Goal: Task Accomplishment & Management: Complete application form

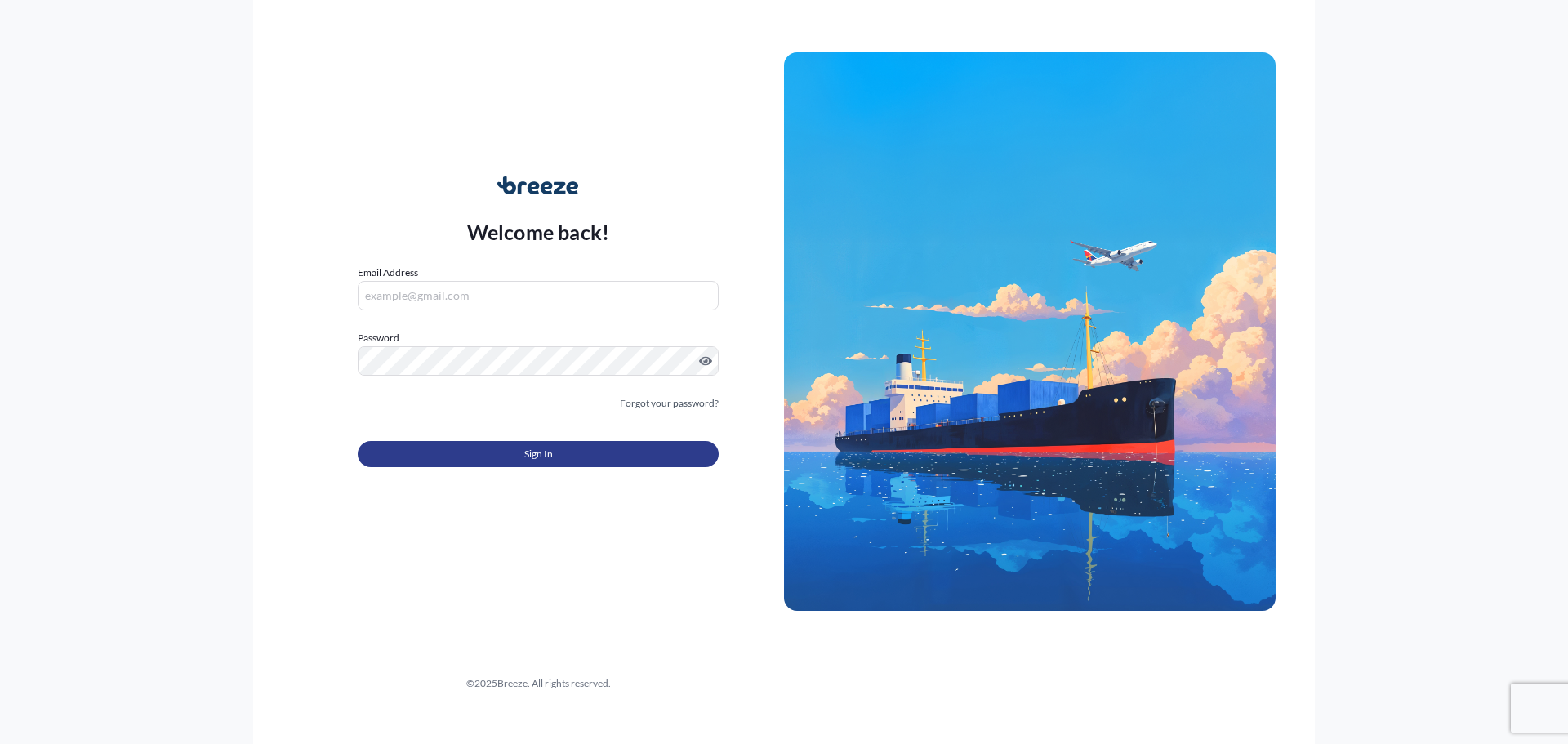
type input "[PERSON_NAME][EMAIL_ADDRESS][DOMAIN_NAME]"
click at [537, 456] on span "Sign In" at bounding box center [538, 454] width 29 height 16
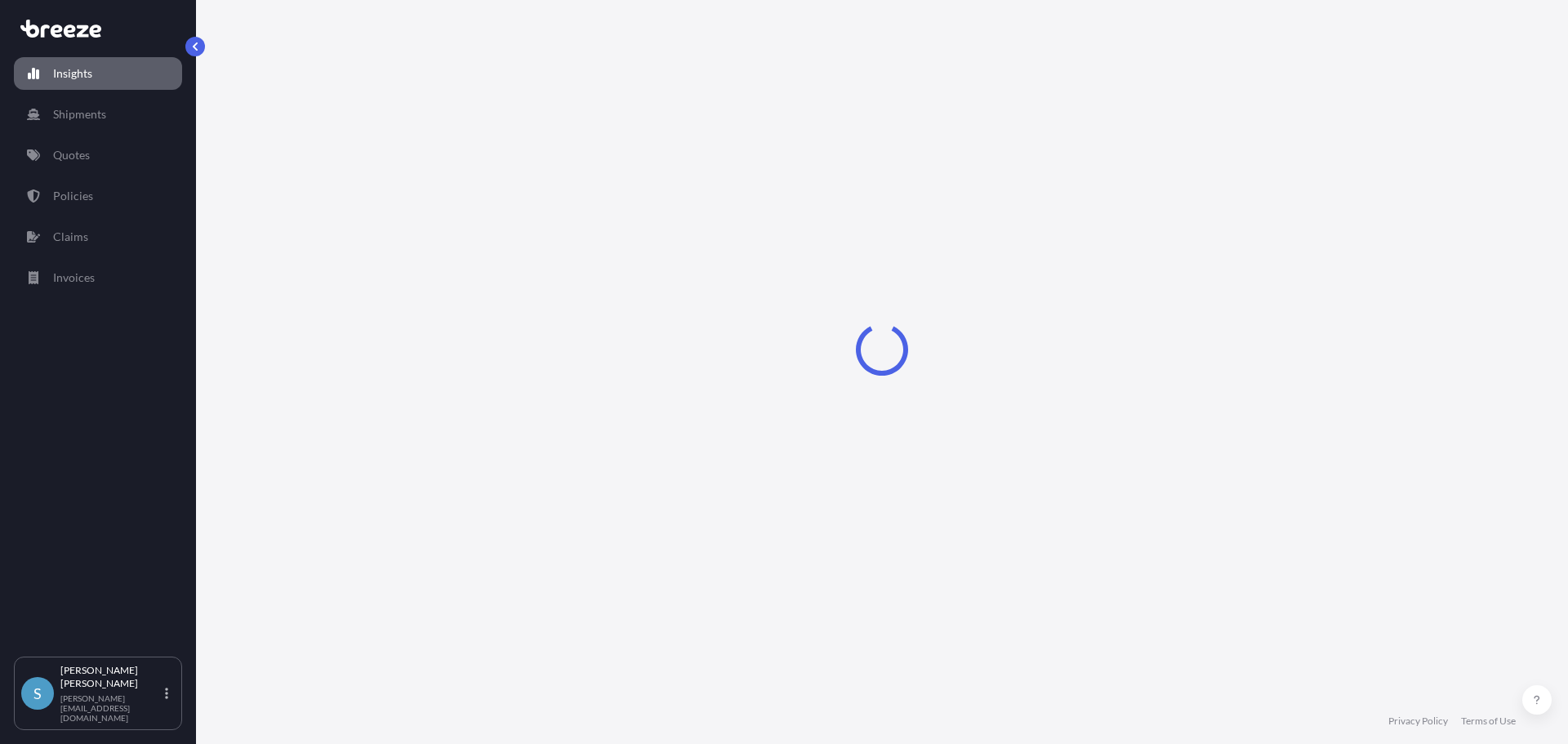
select select "2025"
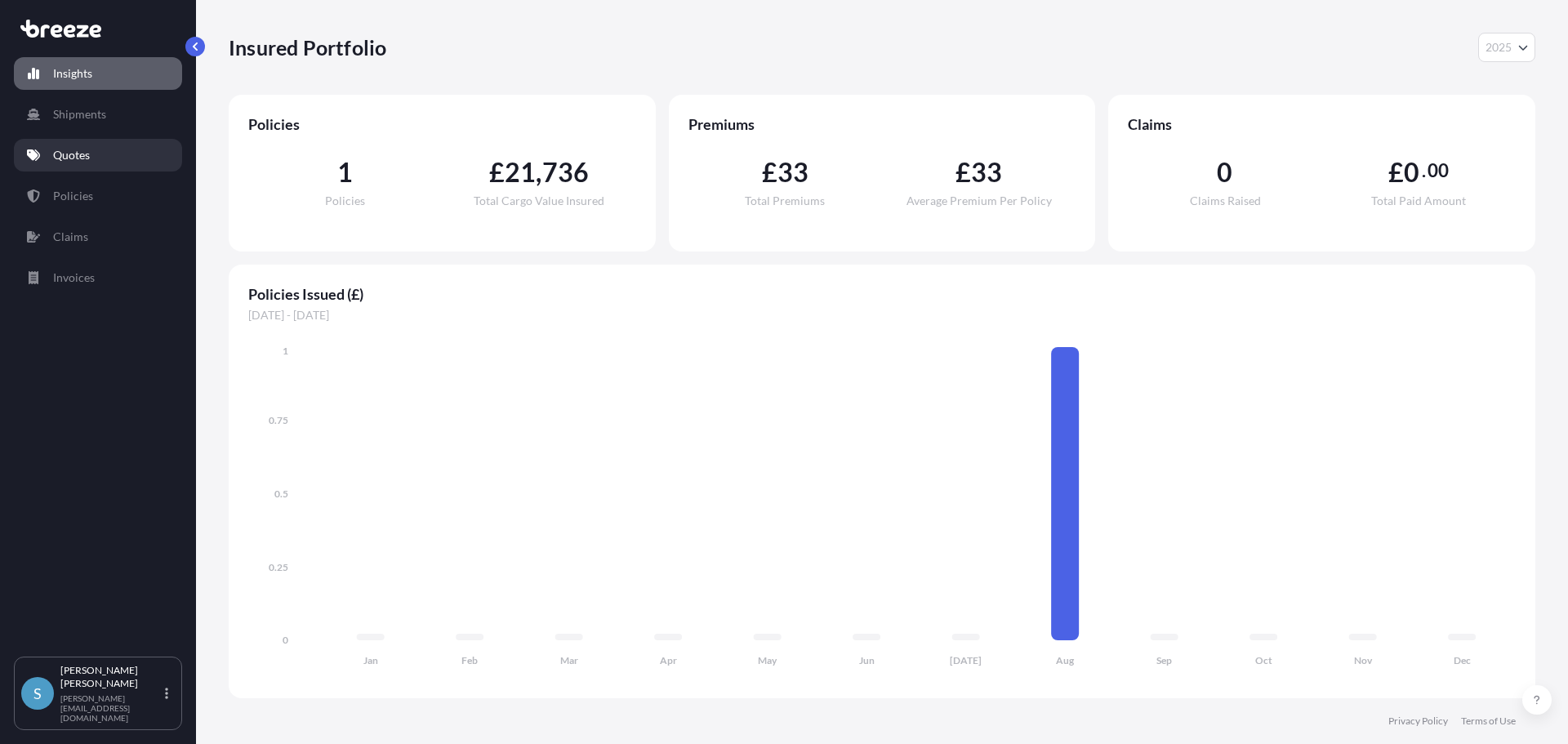
click at [61, 156] on p "Quotes" at bounding box center [71, 155] width 37 height 16
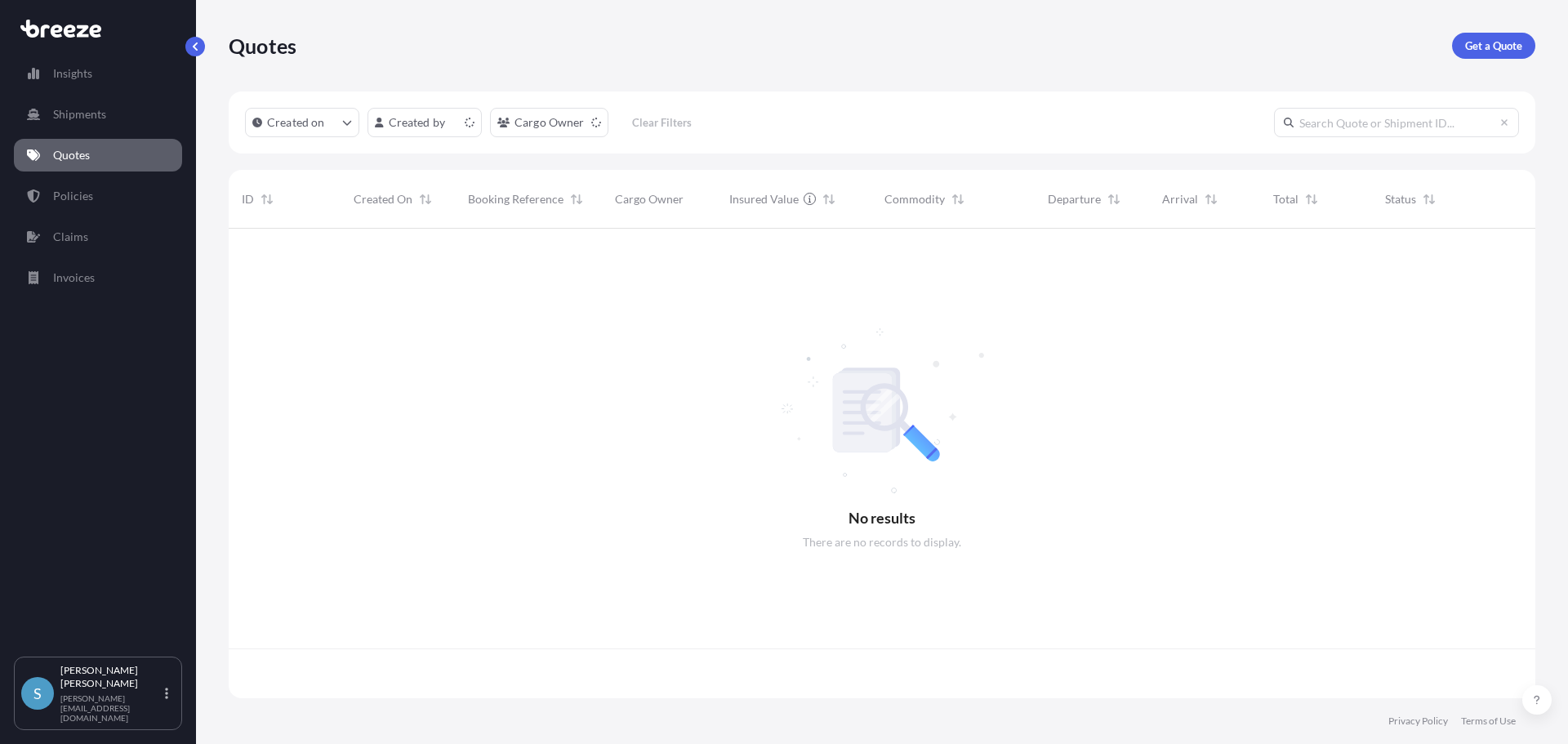
scroll to position [466, 1294]
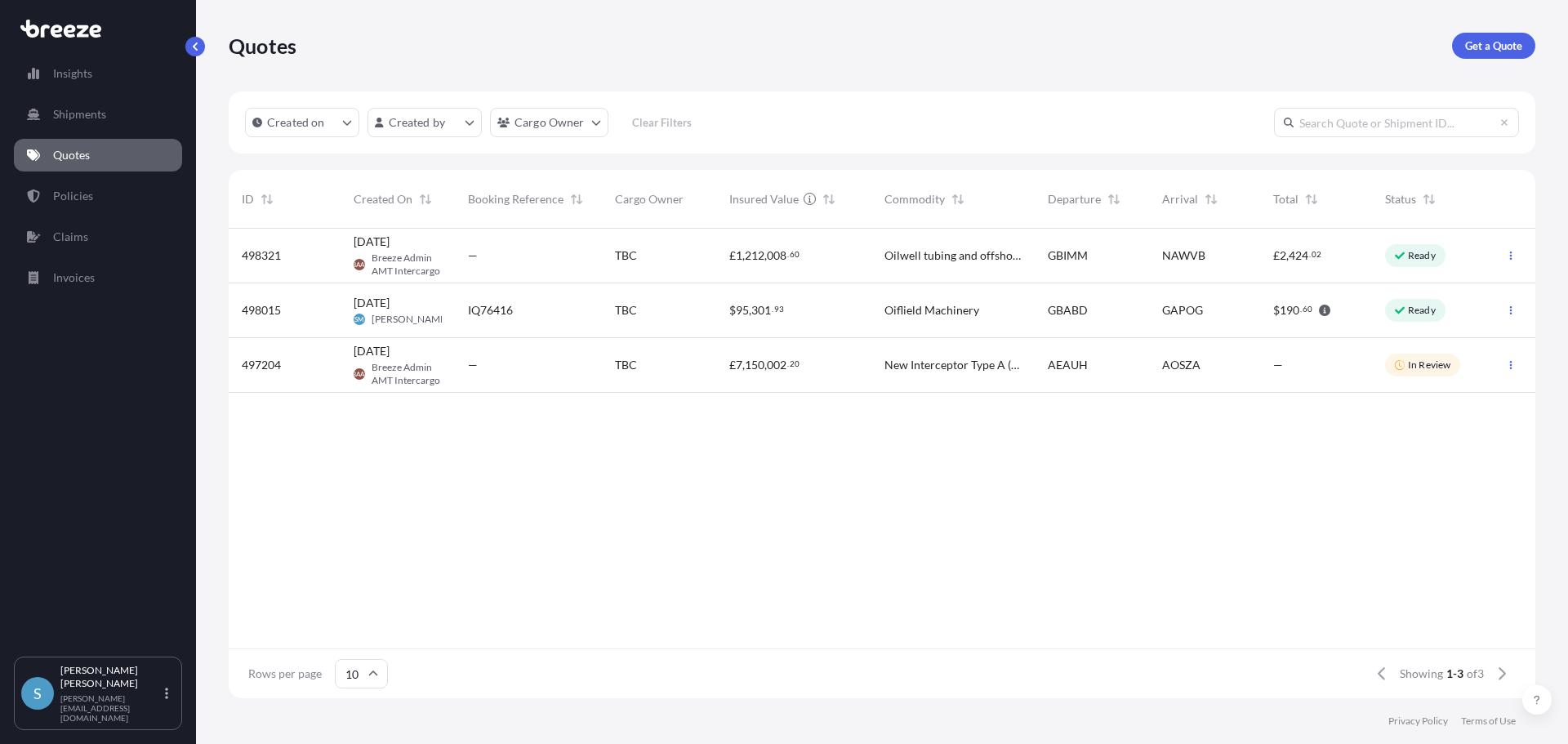
click at [478, 261] on div "—" at bounding box center [528, 256] width 121 height 16
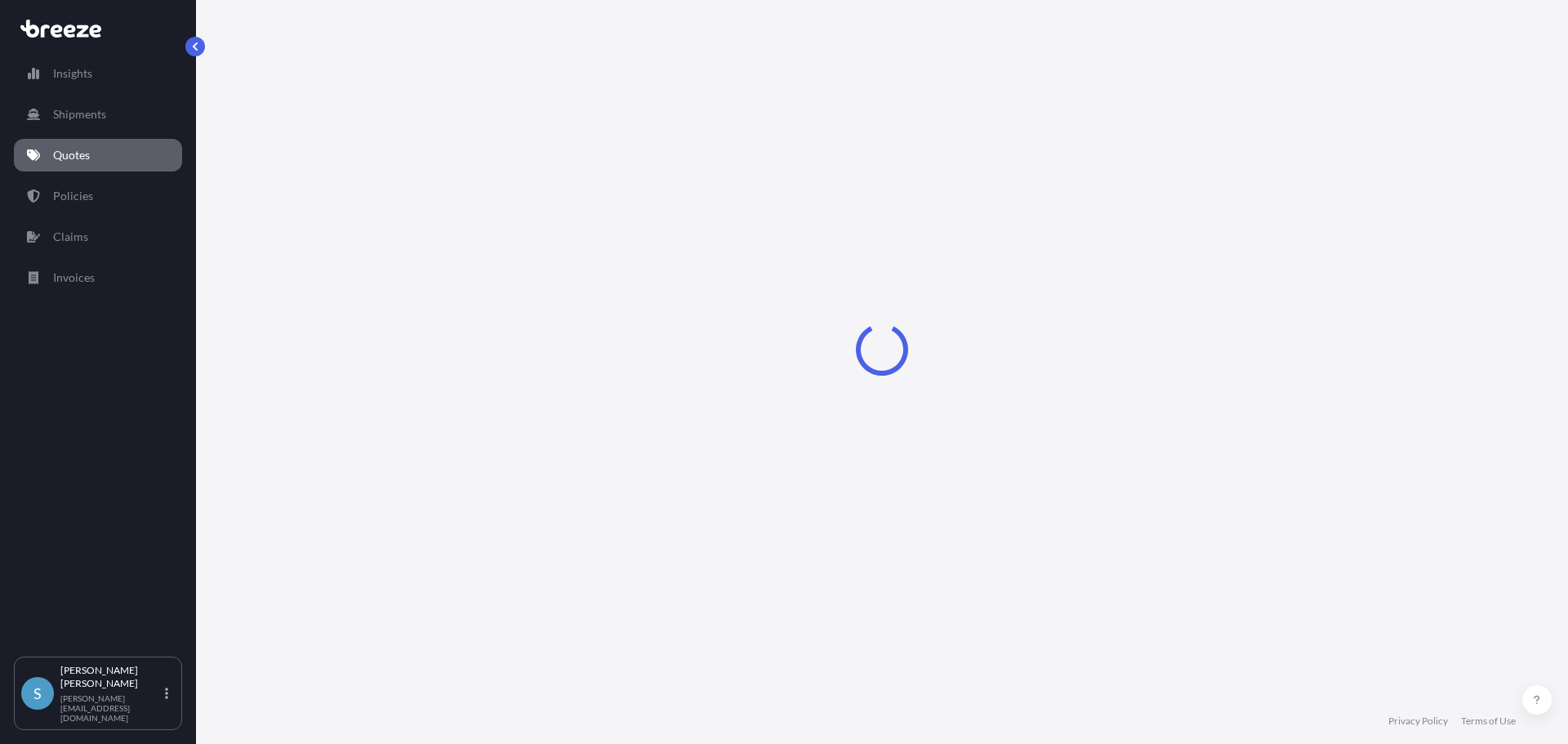
select select "Sea"
select select "1"
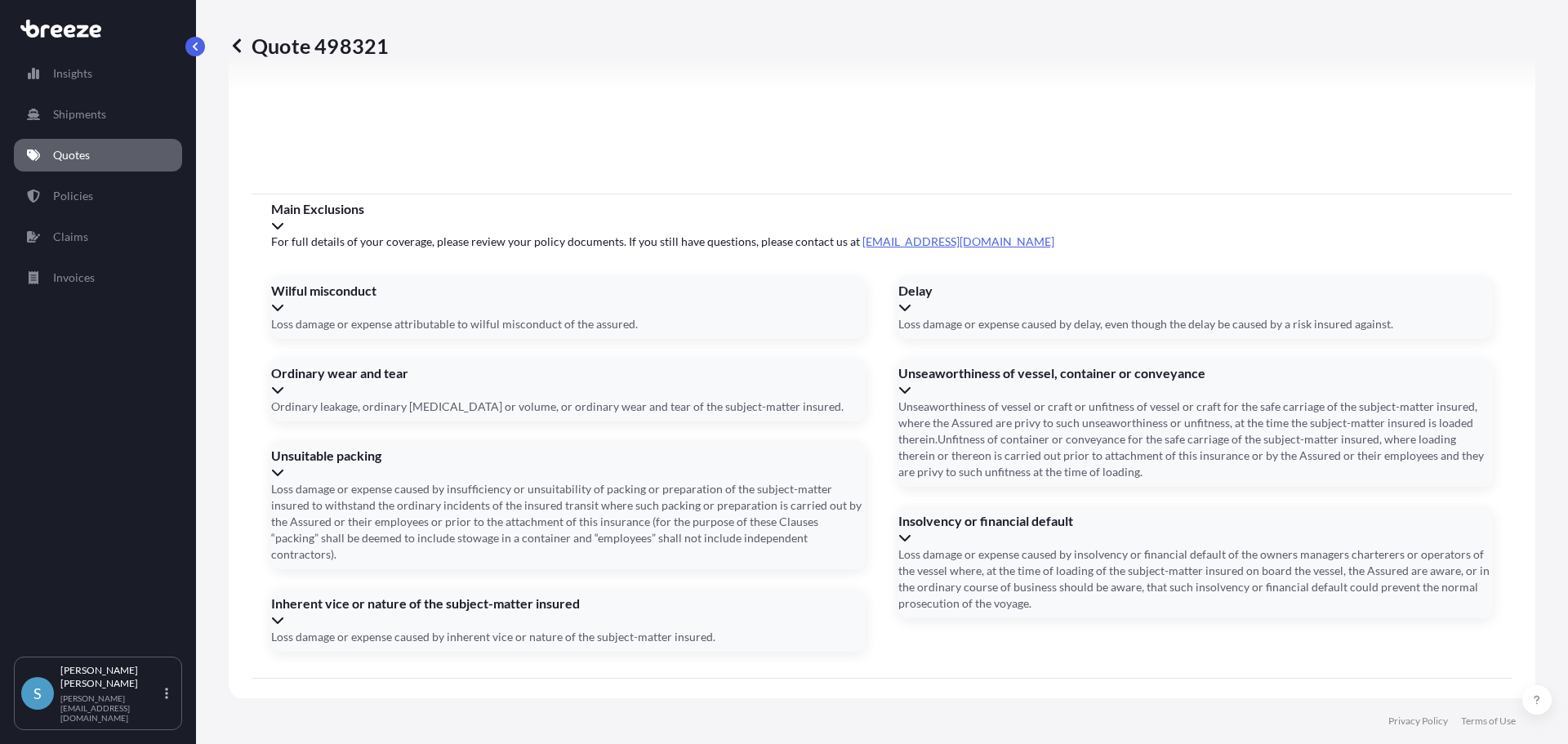
scroll to position [1849, 0]
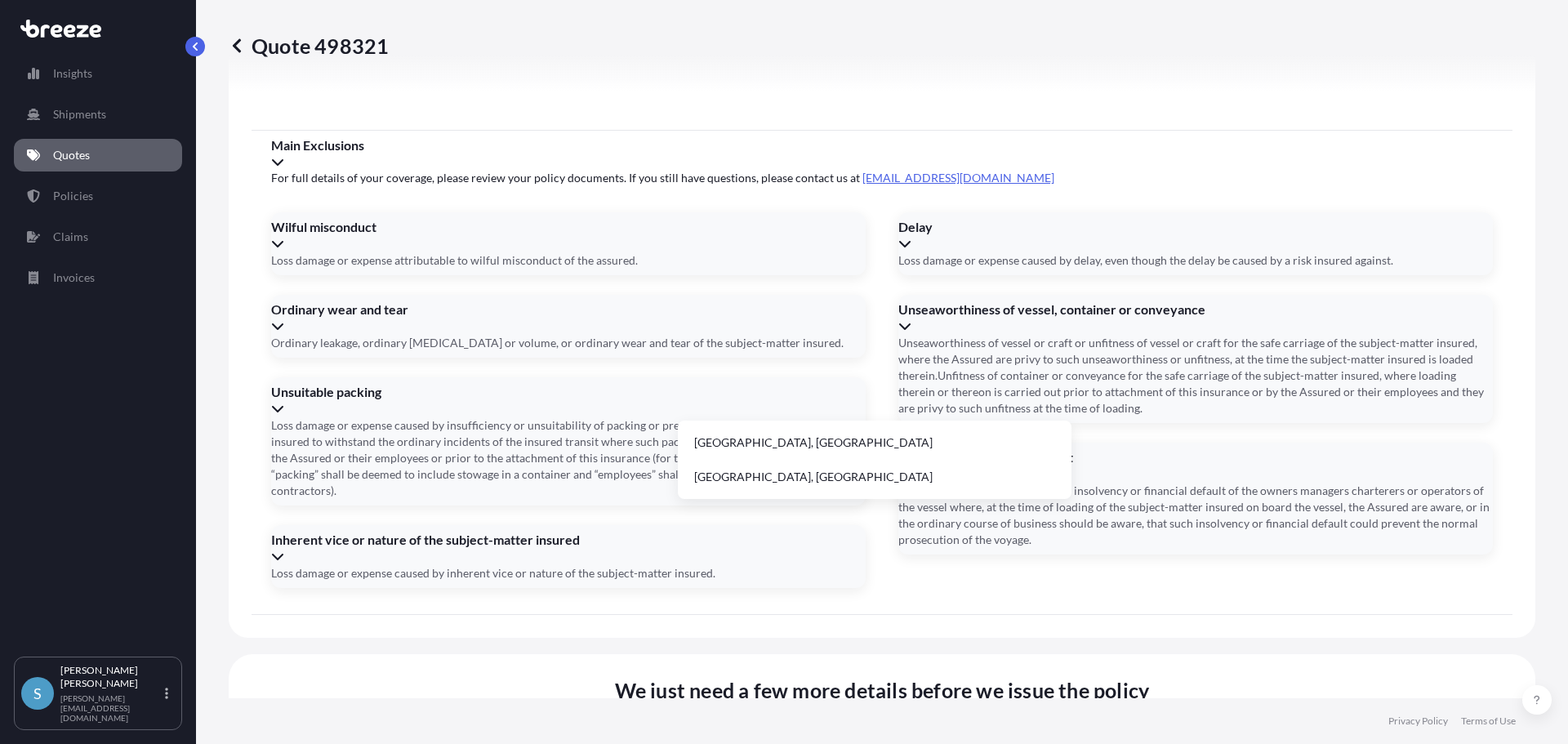
type input "Exceed"
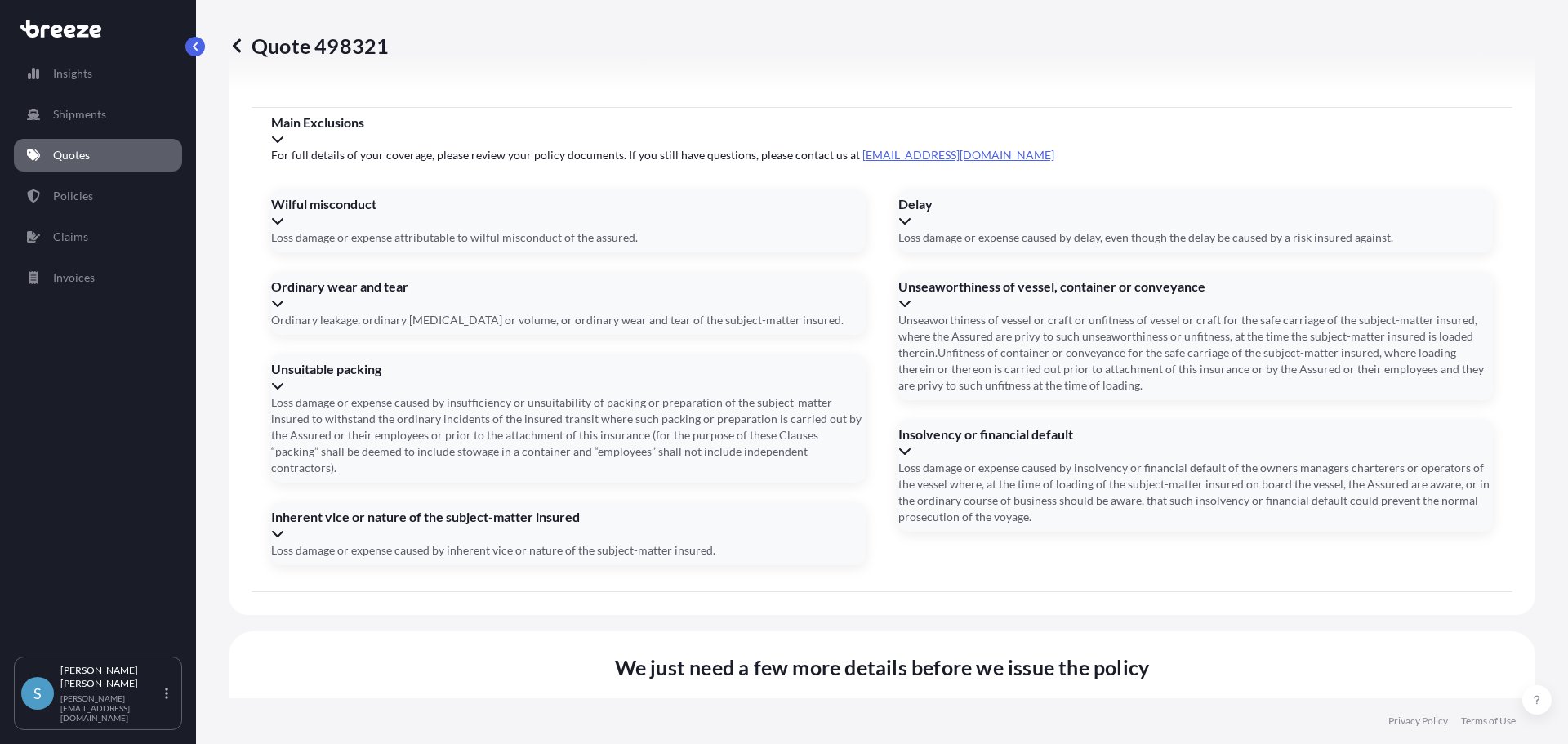
scroll to position [1885, 0]
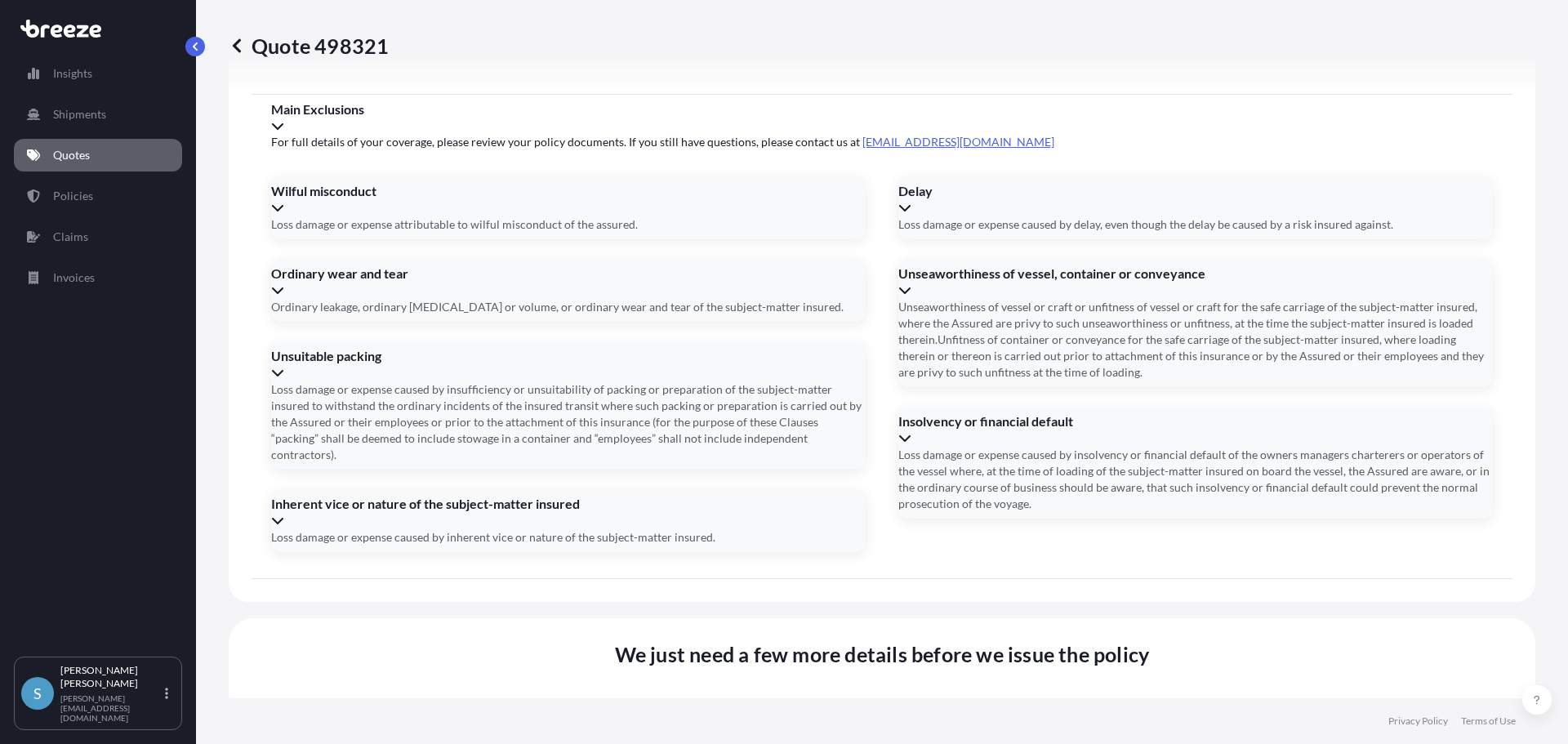
click at [70, 155] on p "Quotes" at bounding box center [71, 155] width 37 height 16
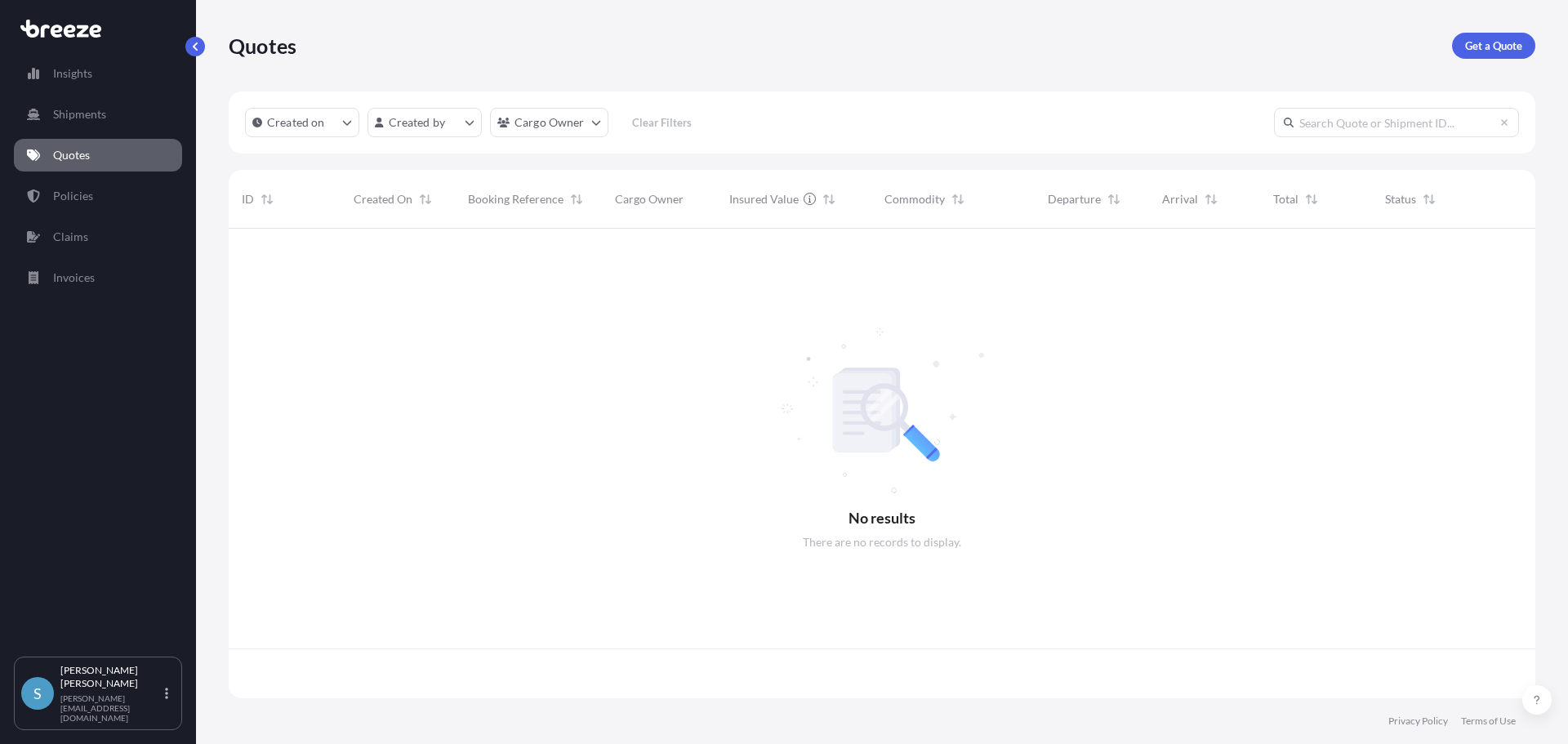
scroll to position [466, 1294]
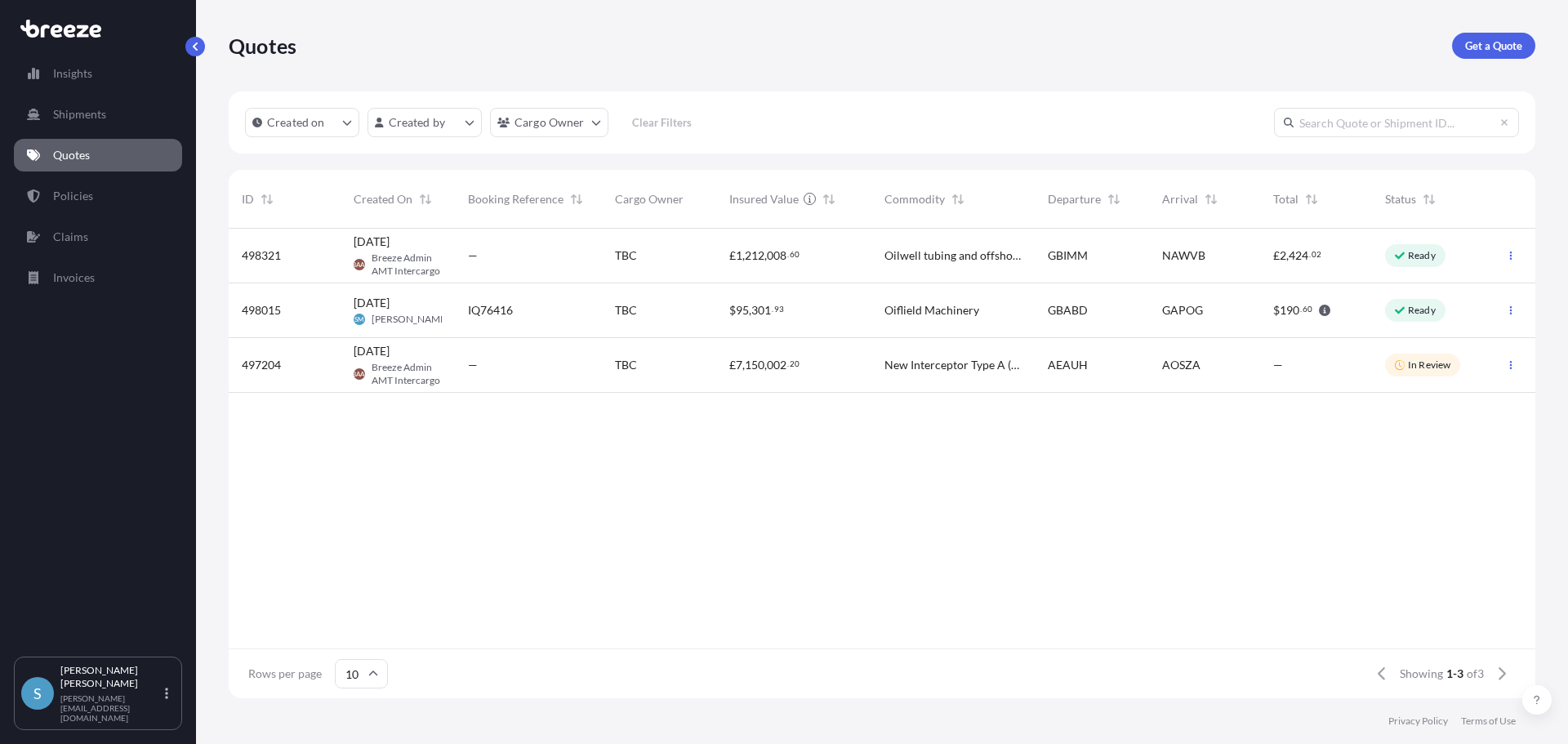
click at [515, 255] on div "—" at bounding box center [528, 256] width 121 height 16
select select "Sea"
select select "1"
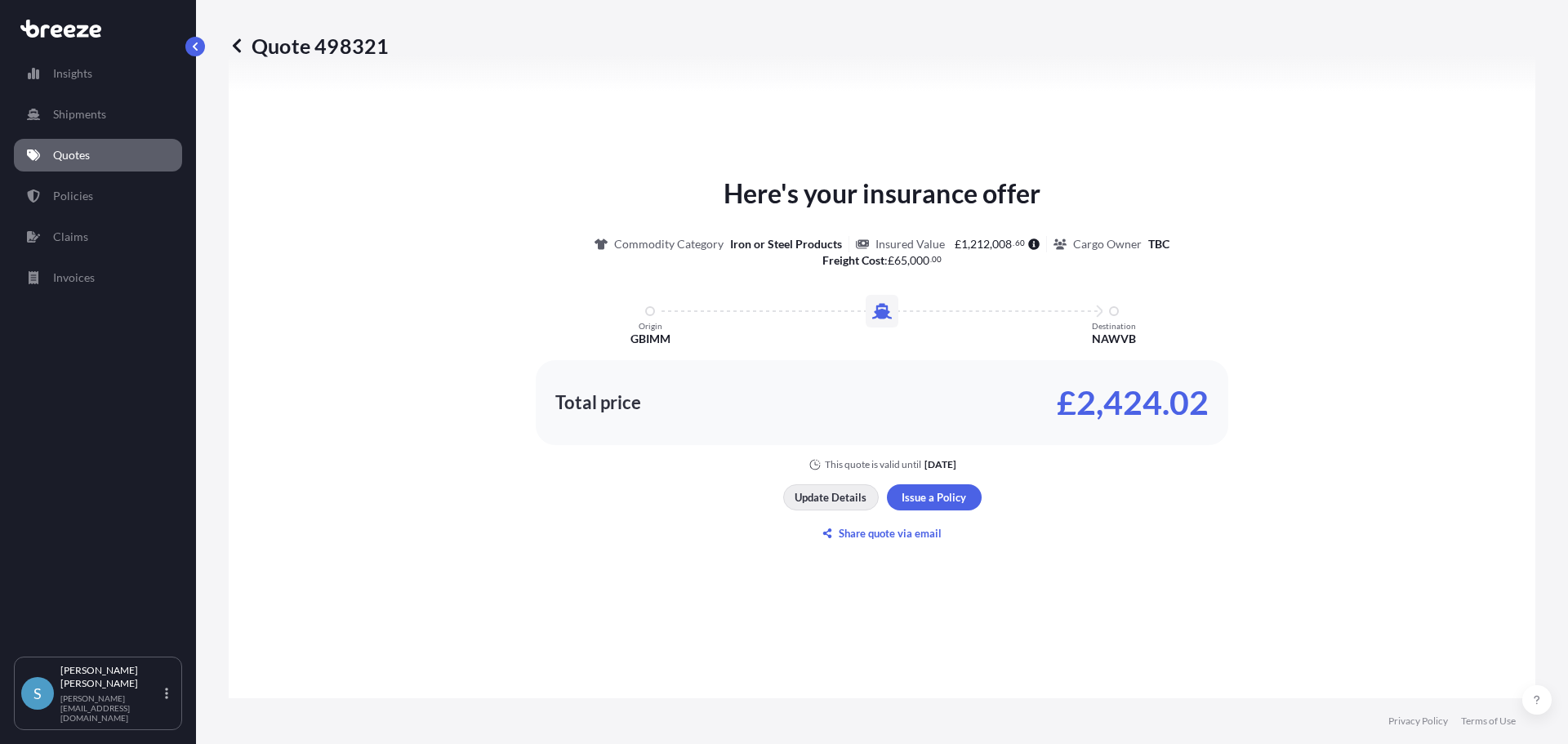
click at [829, 495] on p "Update Details" at bounding box center [831, 497] width 72 height 16
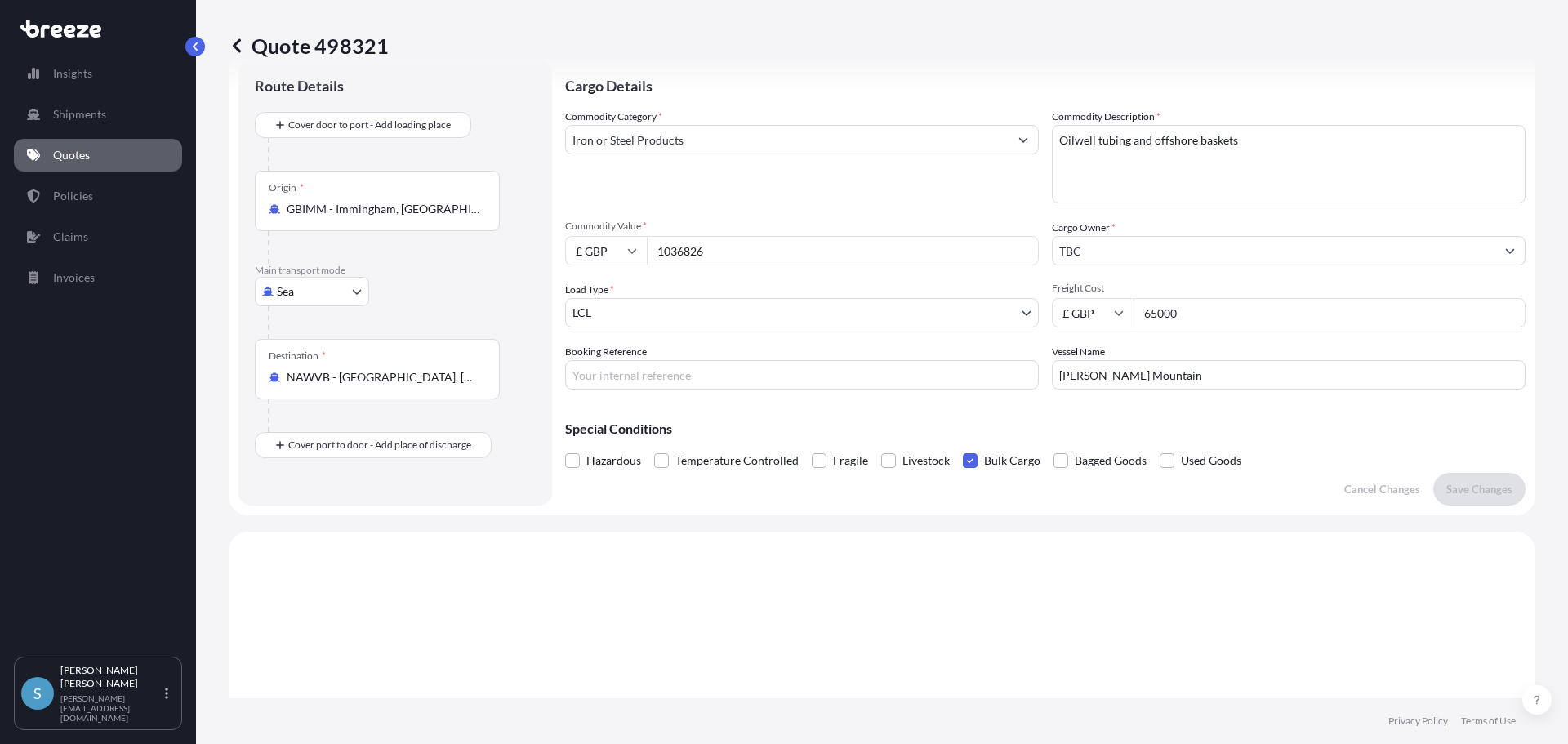
scroll to position [26, 0]
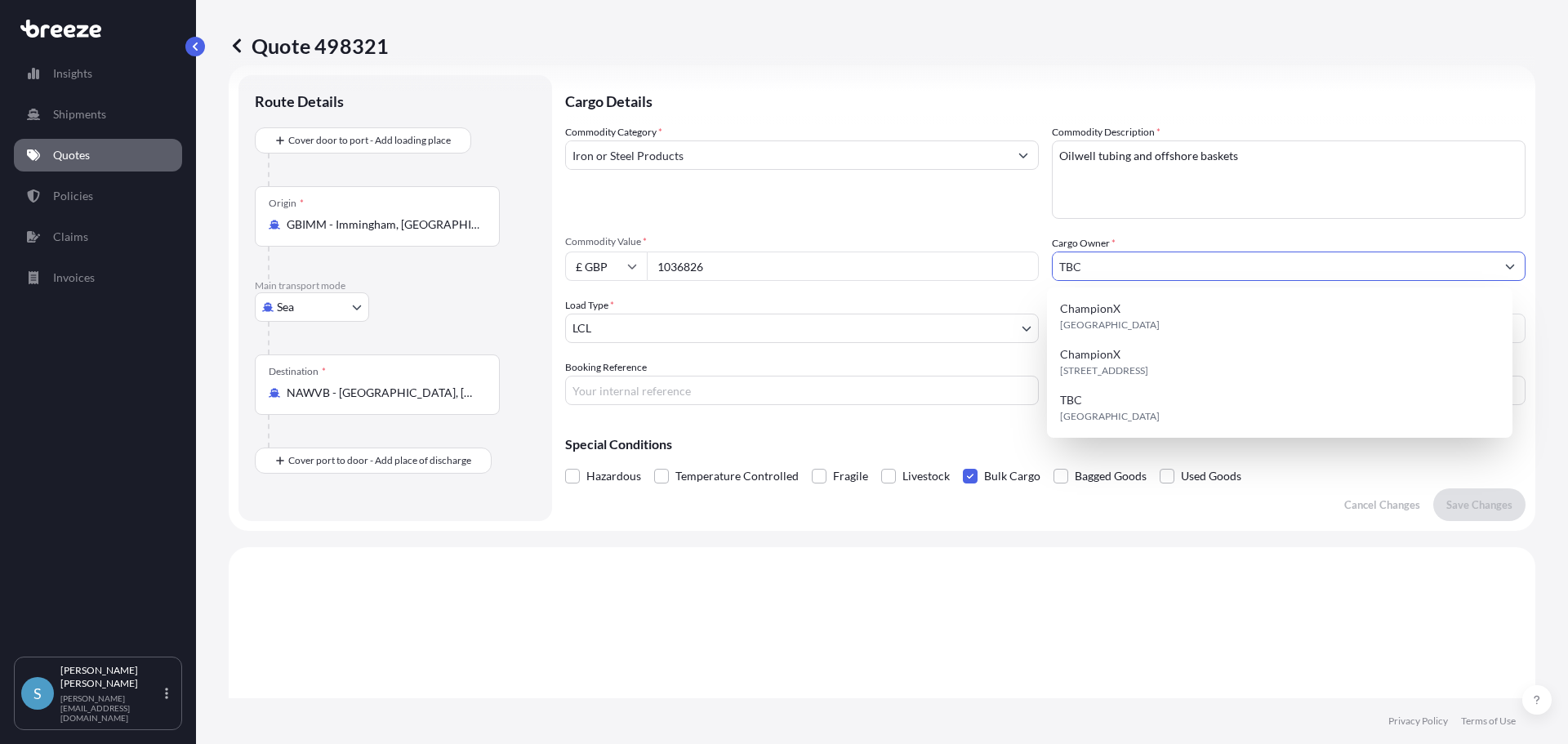
drag, startPoint x: 1136, startPoint y: 269, endPoint x: 994, endPoint y: 269, distance: 142.0
click at [994, 269] on div "Commodity Category * Iron or Steel Products Commodity Description * Oilwell tub…" at bounding box center [1045, 265] width 960 height 281
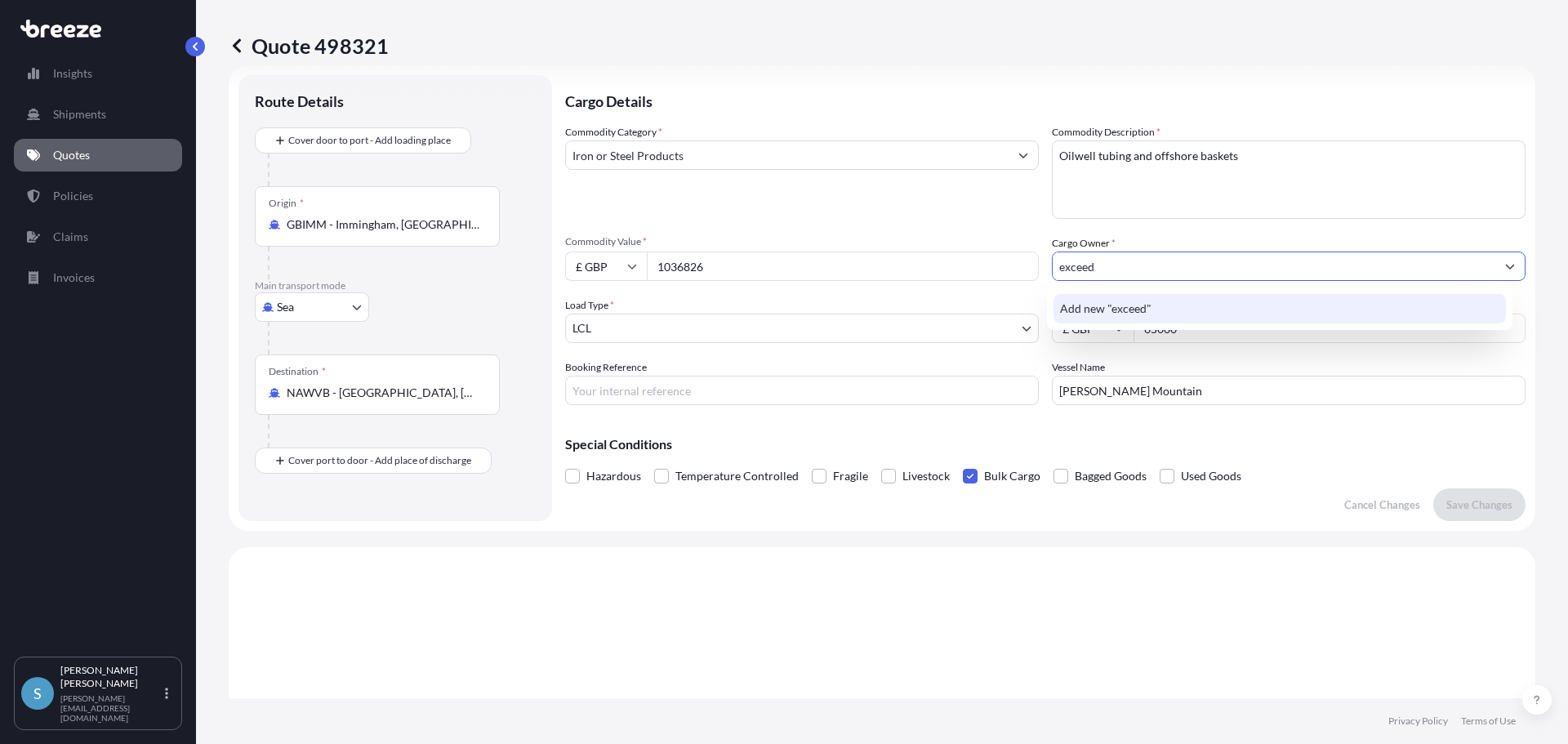
drag, startPoint x: 1100, startPoint y: 273, endPoint x: 971, endPoint y: 250, distance: 131.0
click at [971, 250] on div "Commodity Category * Iron or Steel Products Commodity Description * Oilwell tub…" at bounding box center [1045, 265] width 960 height 281
type input "Exceed Limited"
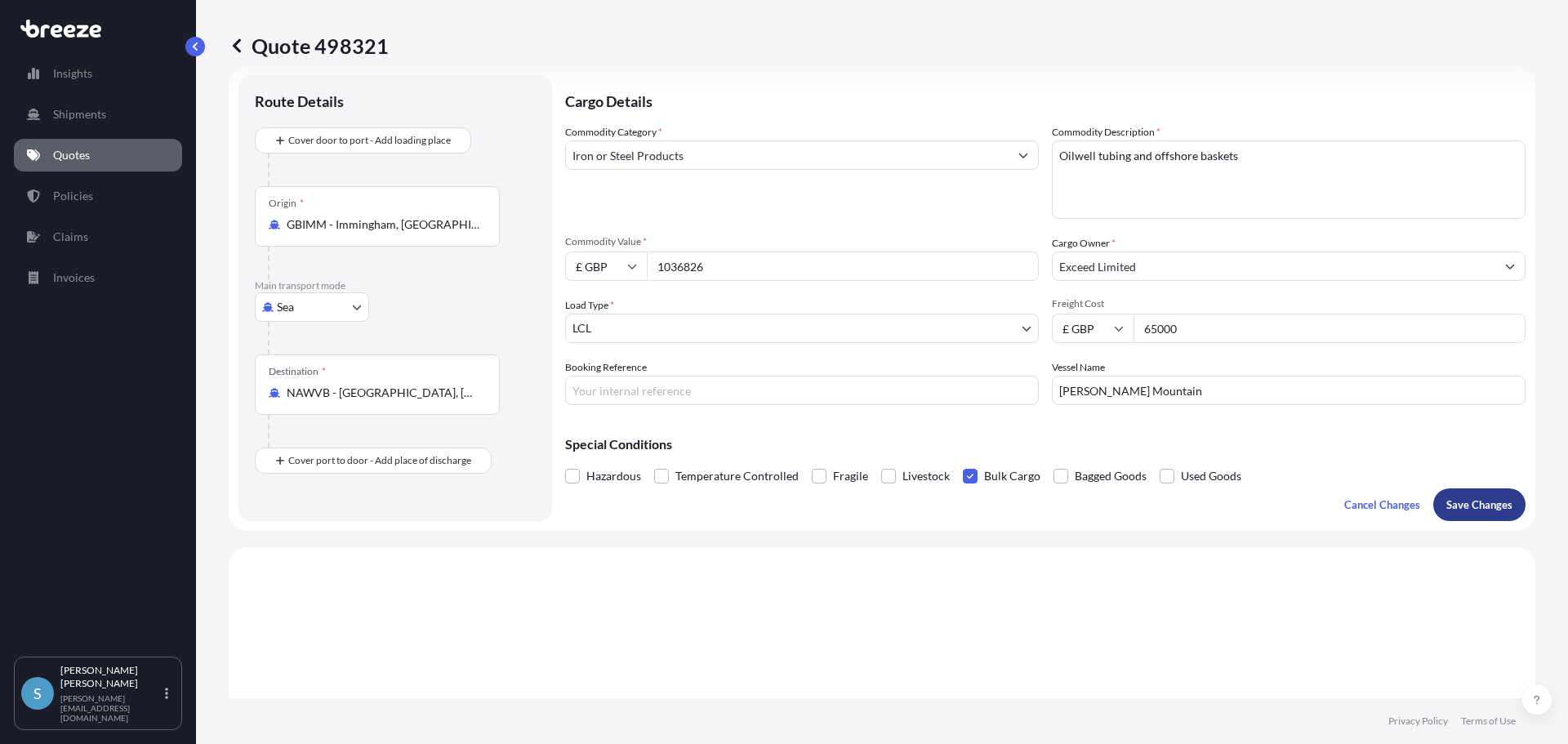
click at [1466, 502] on p "Save Changes" at bounding box center [1479, 505] width 66 height 16
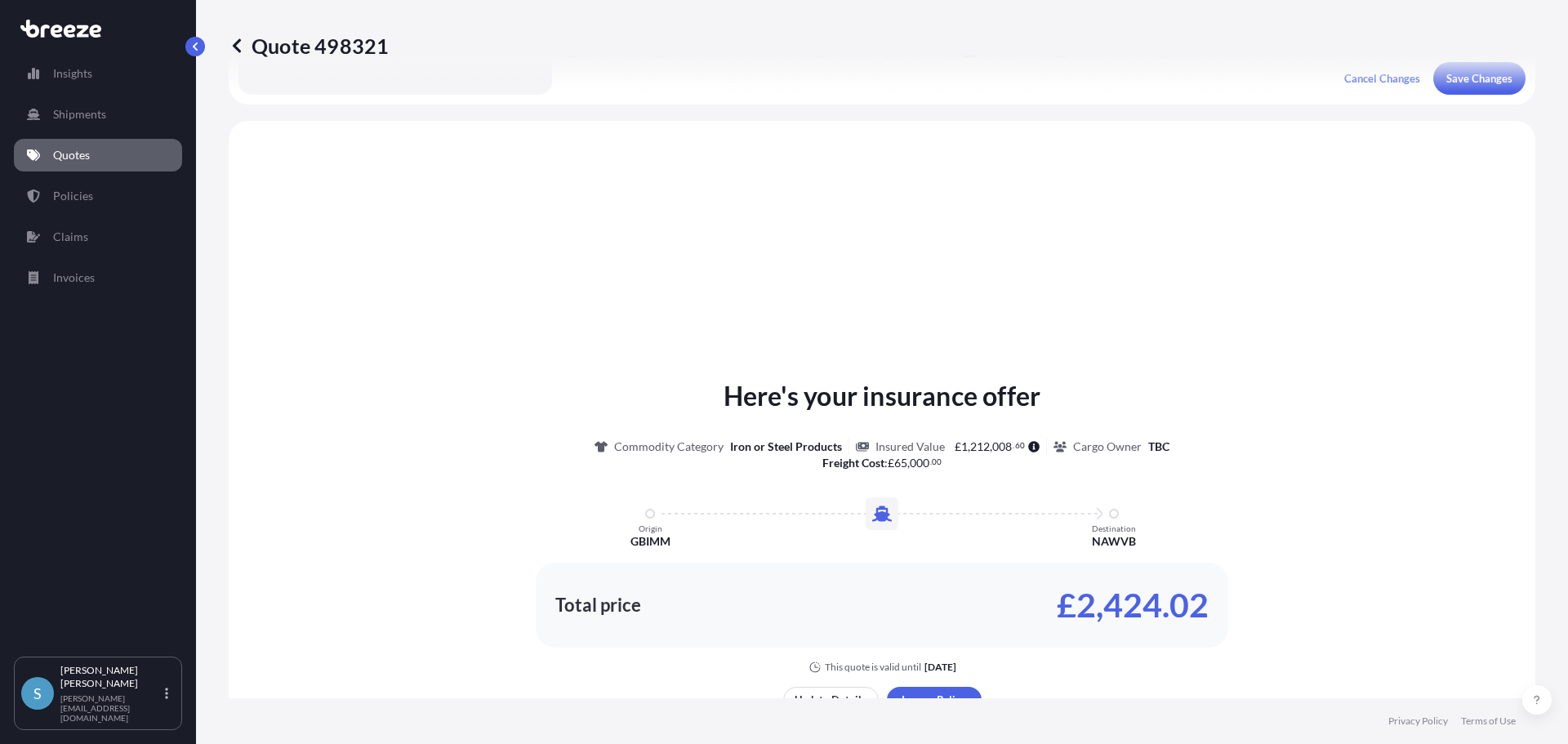
scroll to position [492, 0]
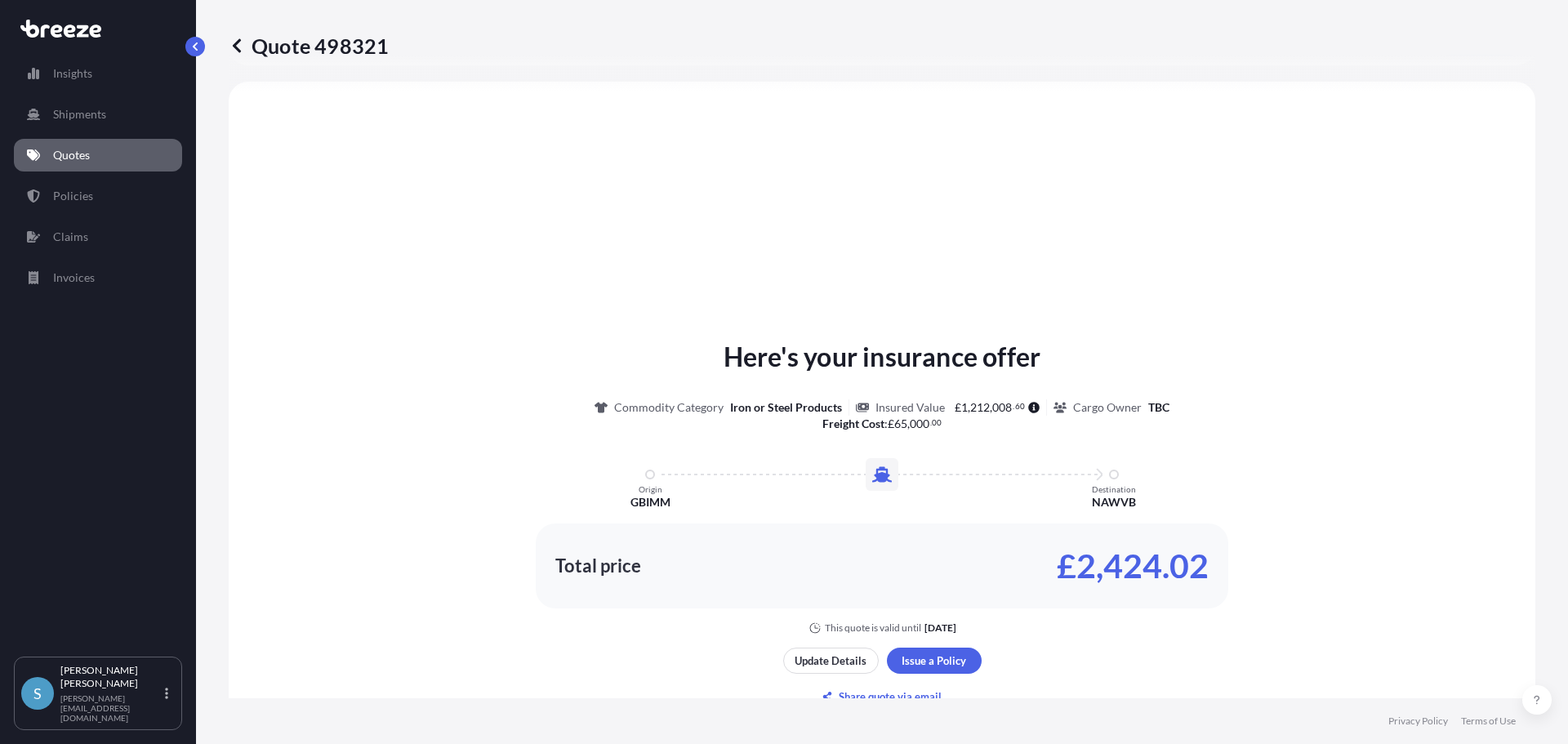
select select "Sea"
select select "1"
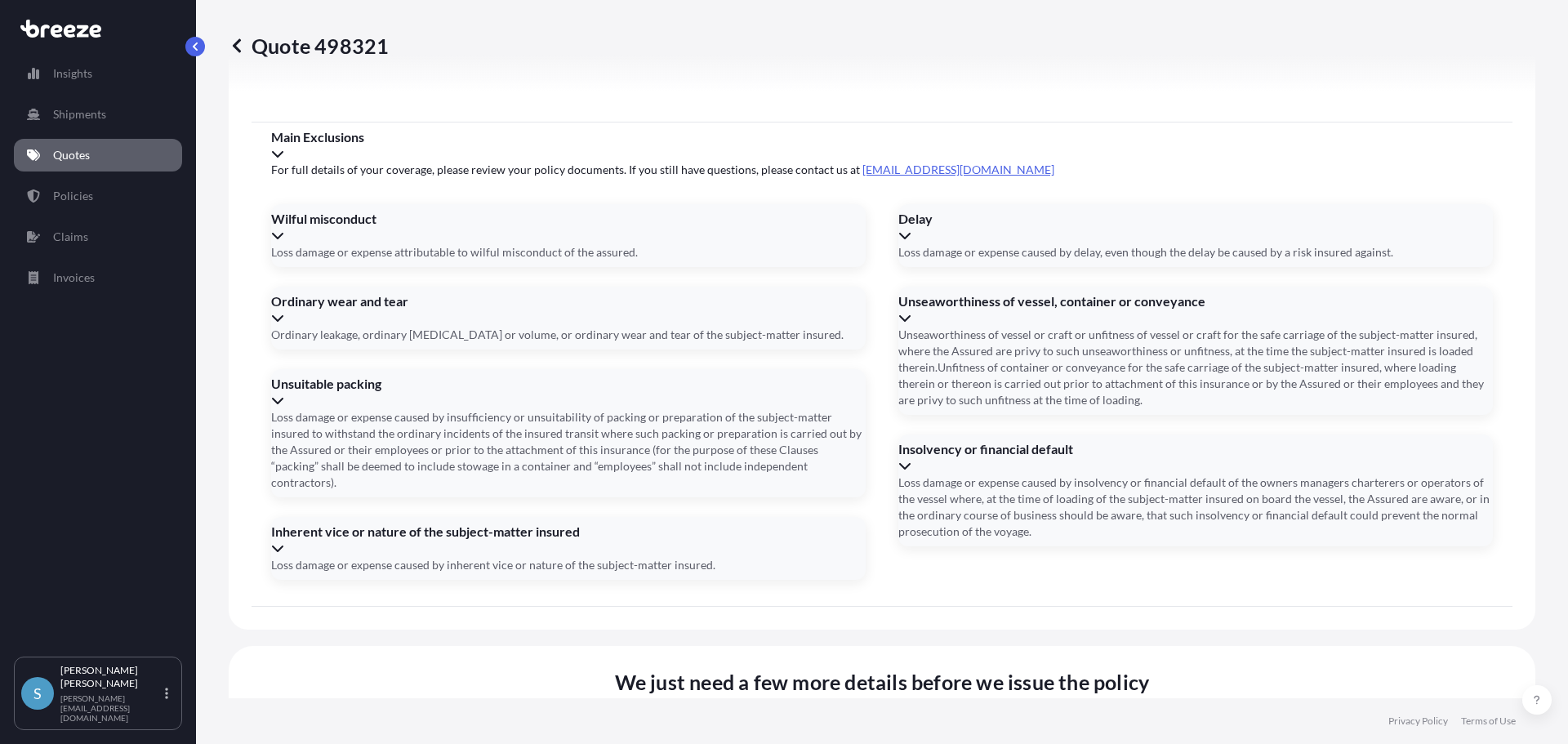
scroll to position [1849, 0]
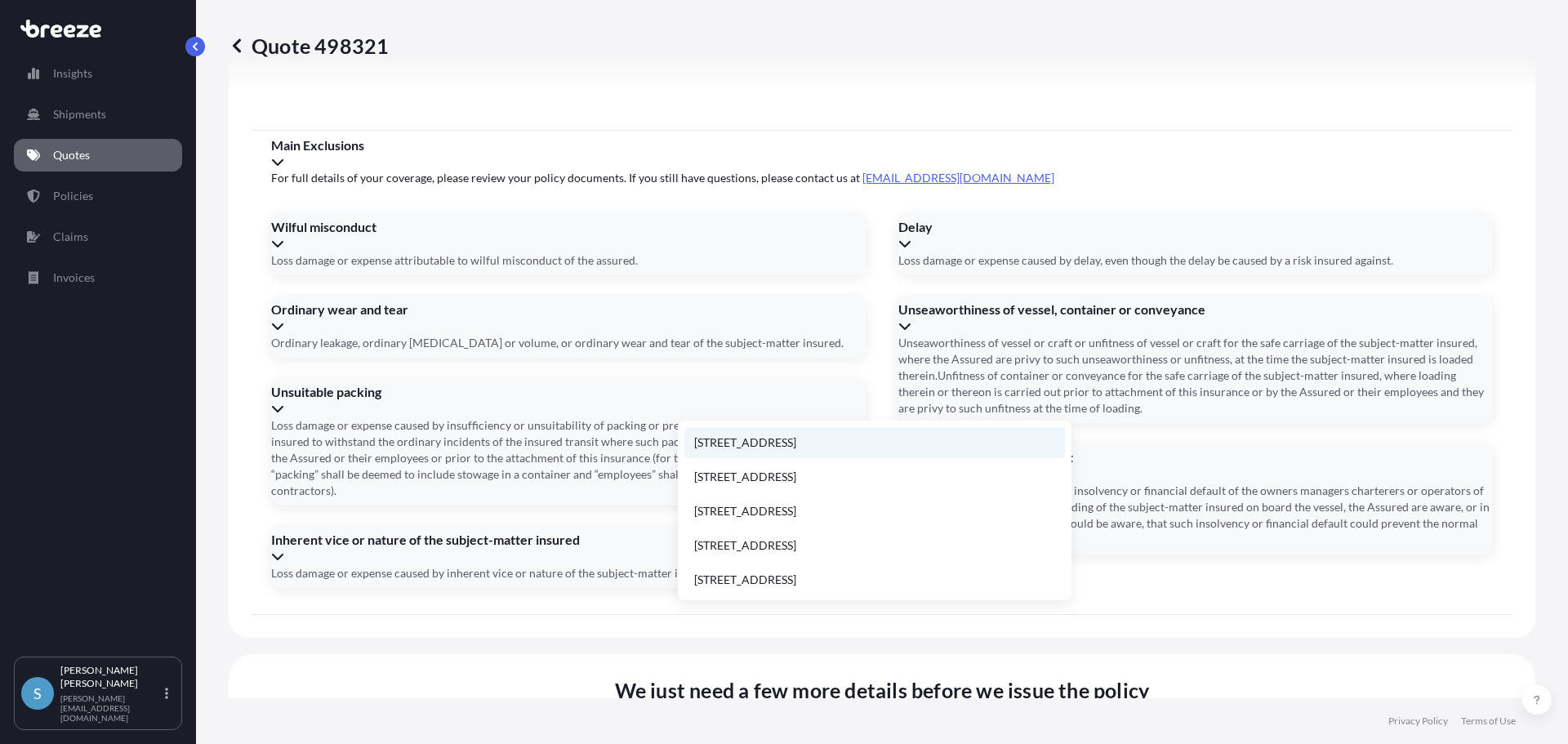
click at [846, 437] on li "[STREET_ADDRESS]" at bounding box center [874, 442] width 380 height 31
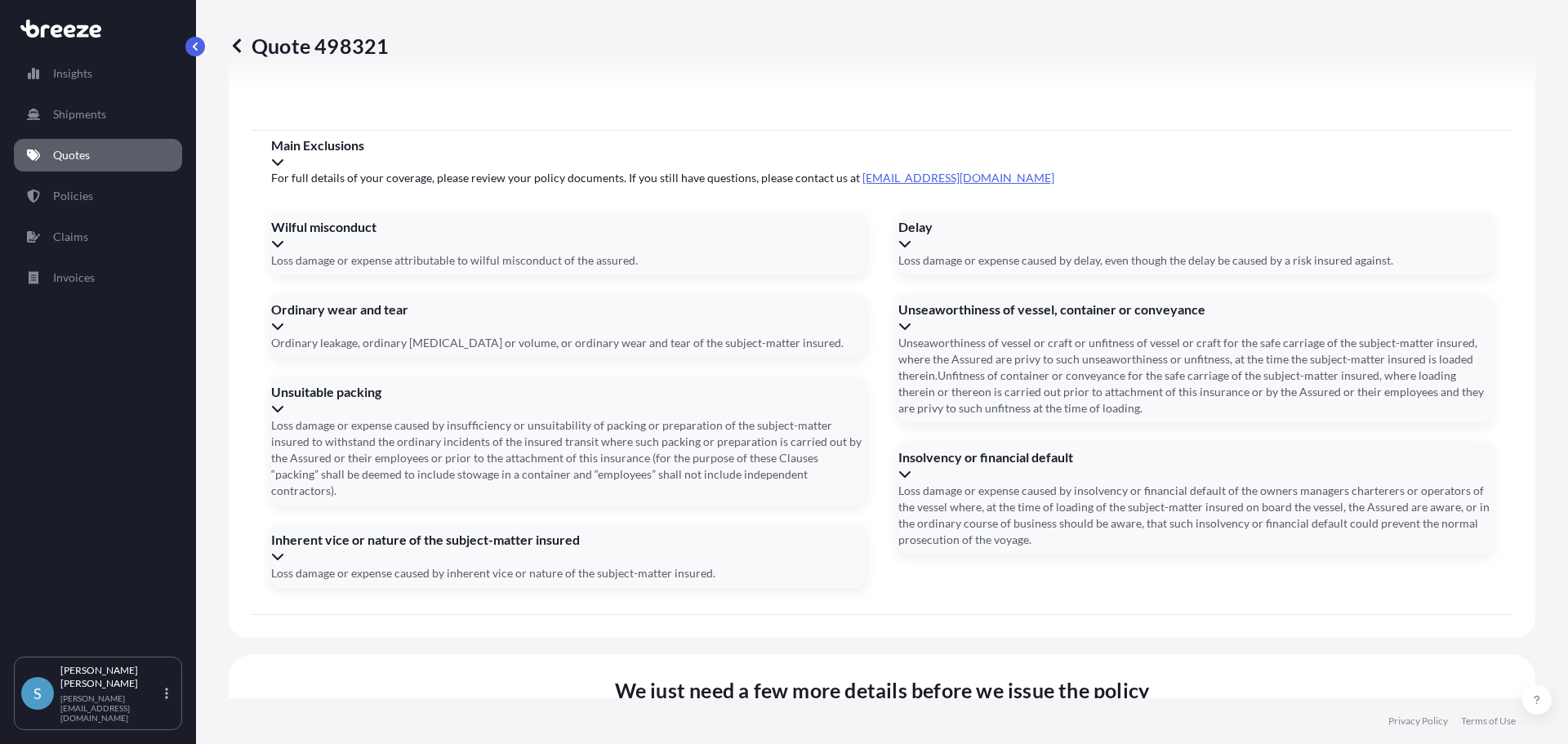
type input "[STREET_ADDRESS]"
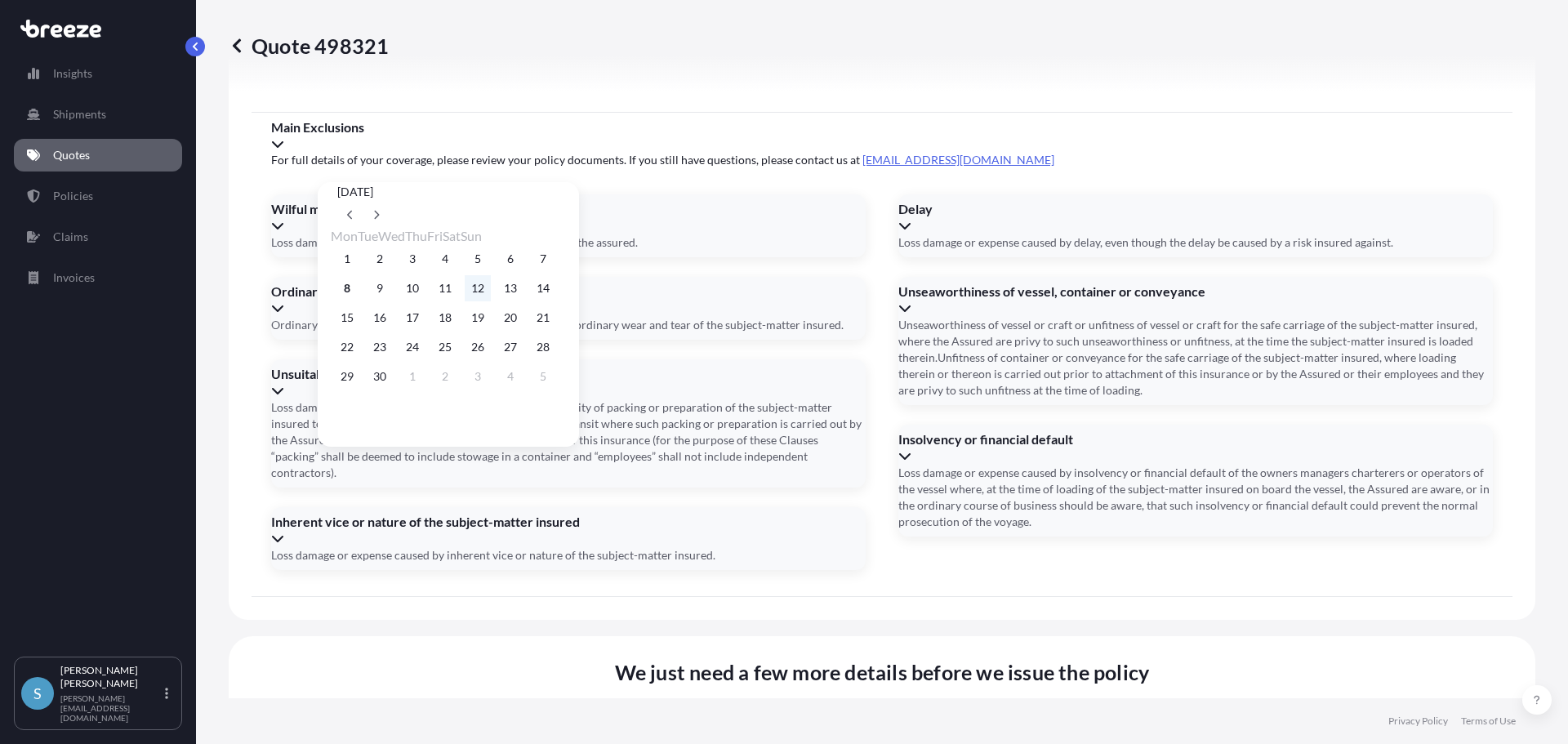
click at [491, 291] on button "12" at bounding box center [478, 288] width 26 height 26
type input "[DATE]"
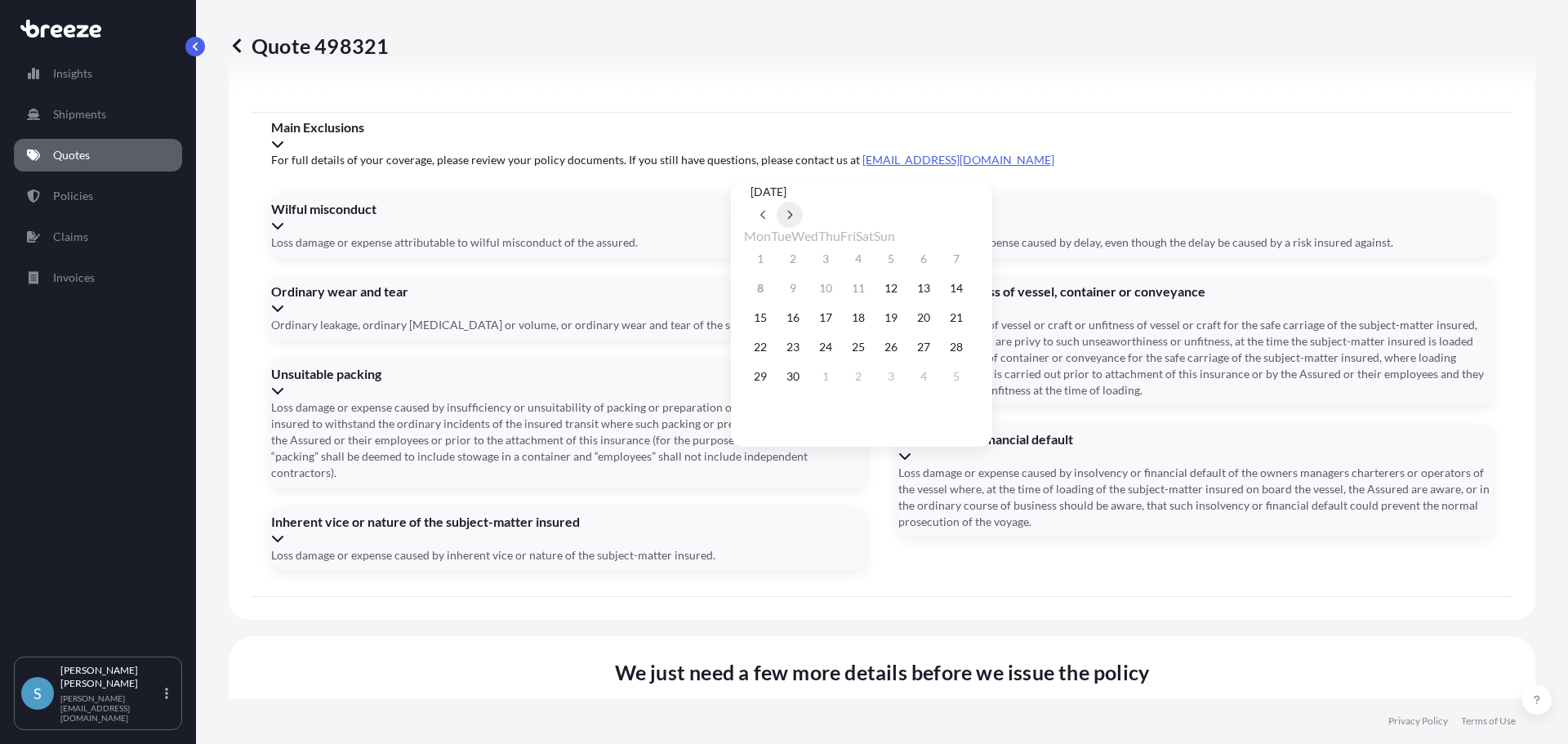
click at [793, 210] on icon at bounding box center [790, 215] width 7 height 10
click at [872, 260] on button "2" at bounding box center [859, 259] width 26 height 26
type input "[DATE]"
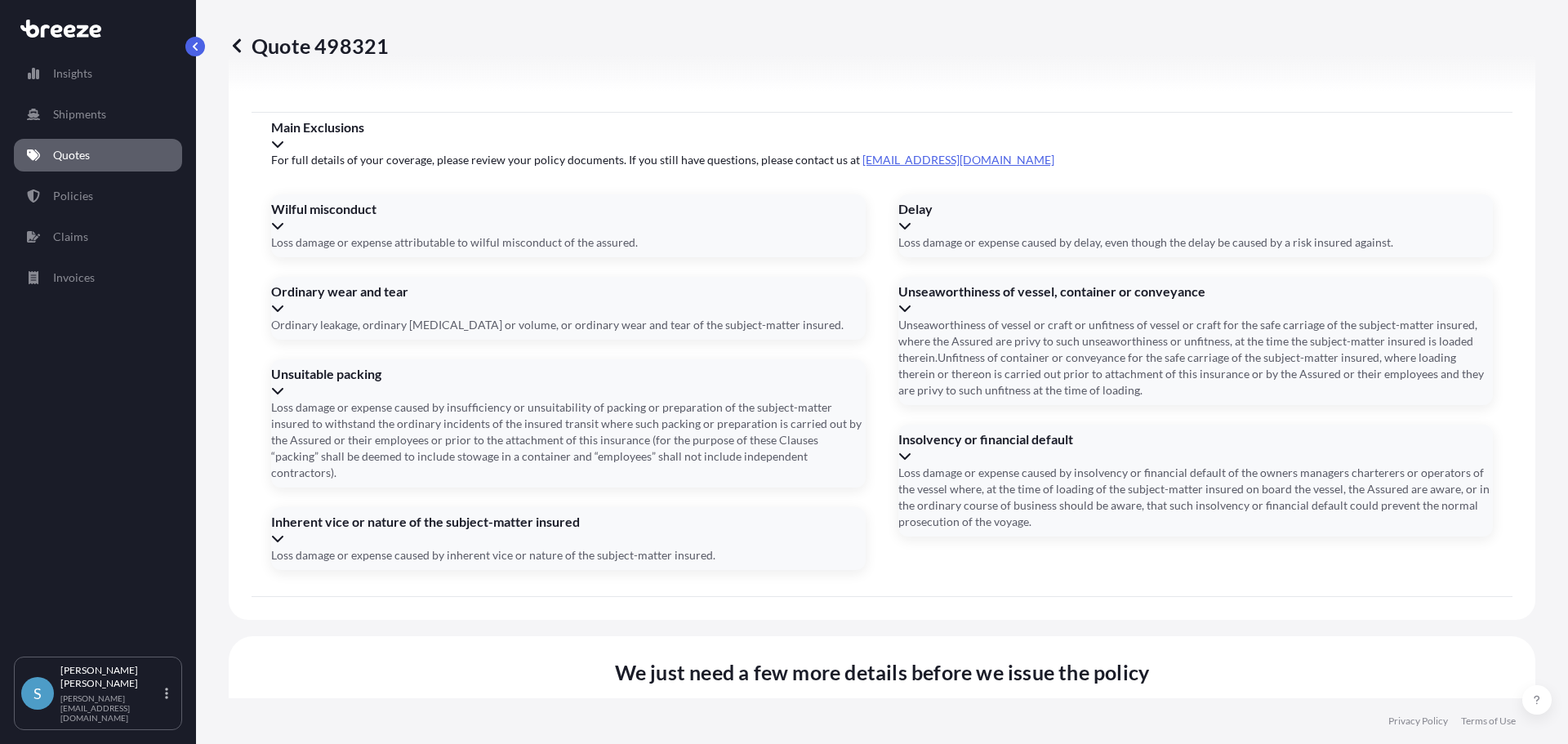
type input "IE106033"
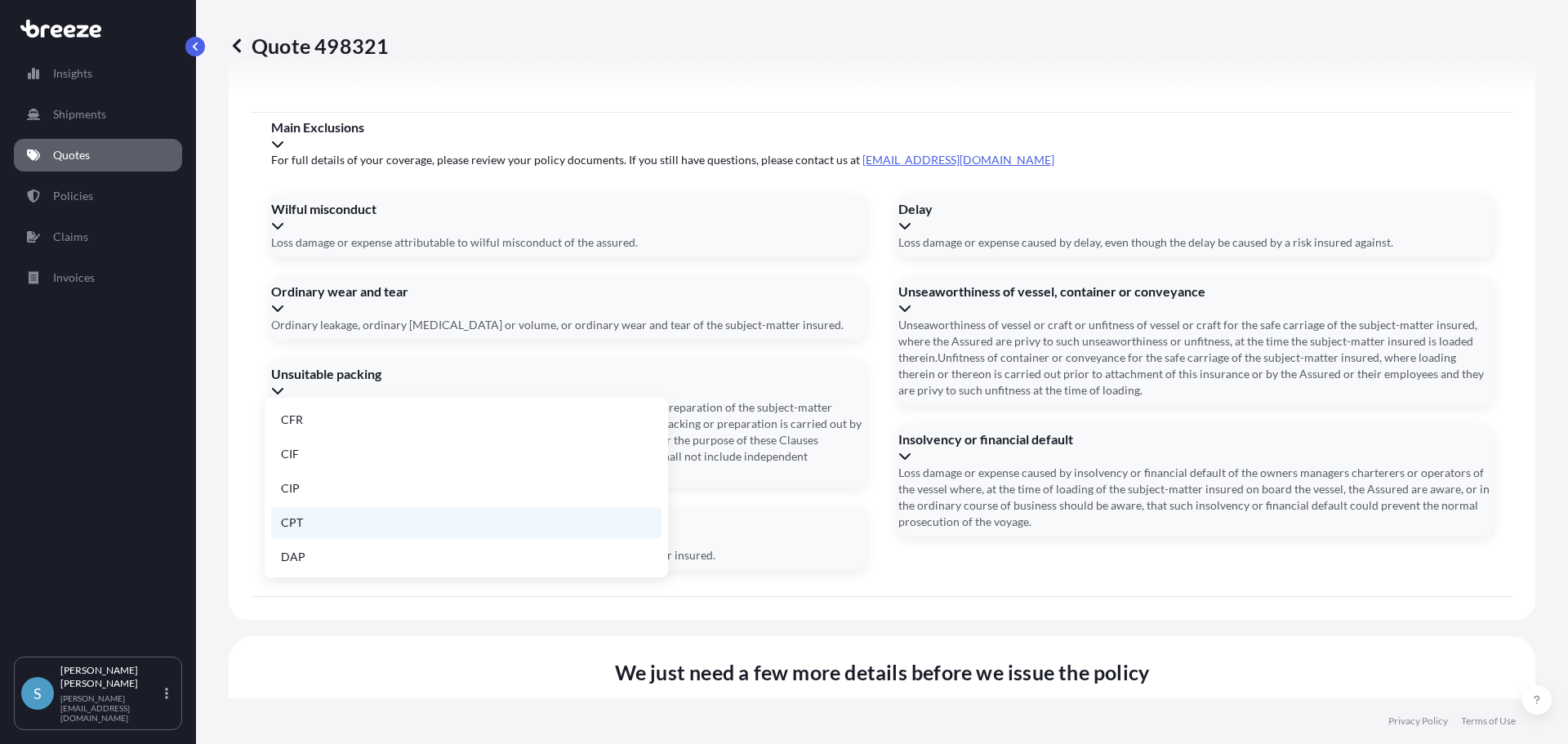
click at [307, 525] on li "CPT" at bounding box center [466, 523] width 390 height 31
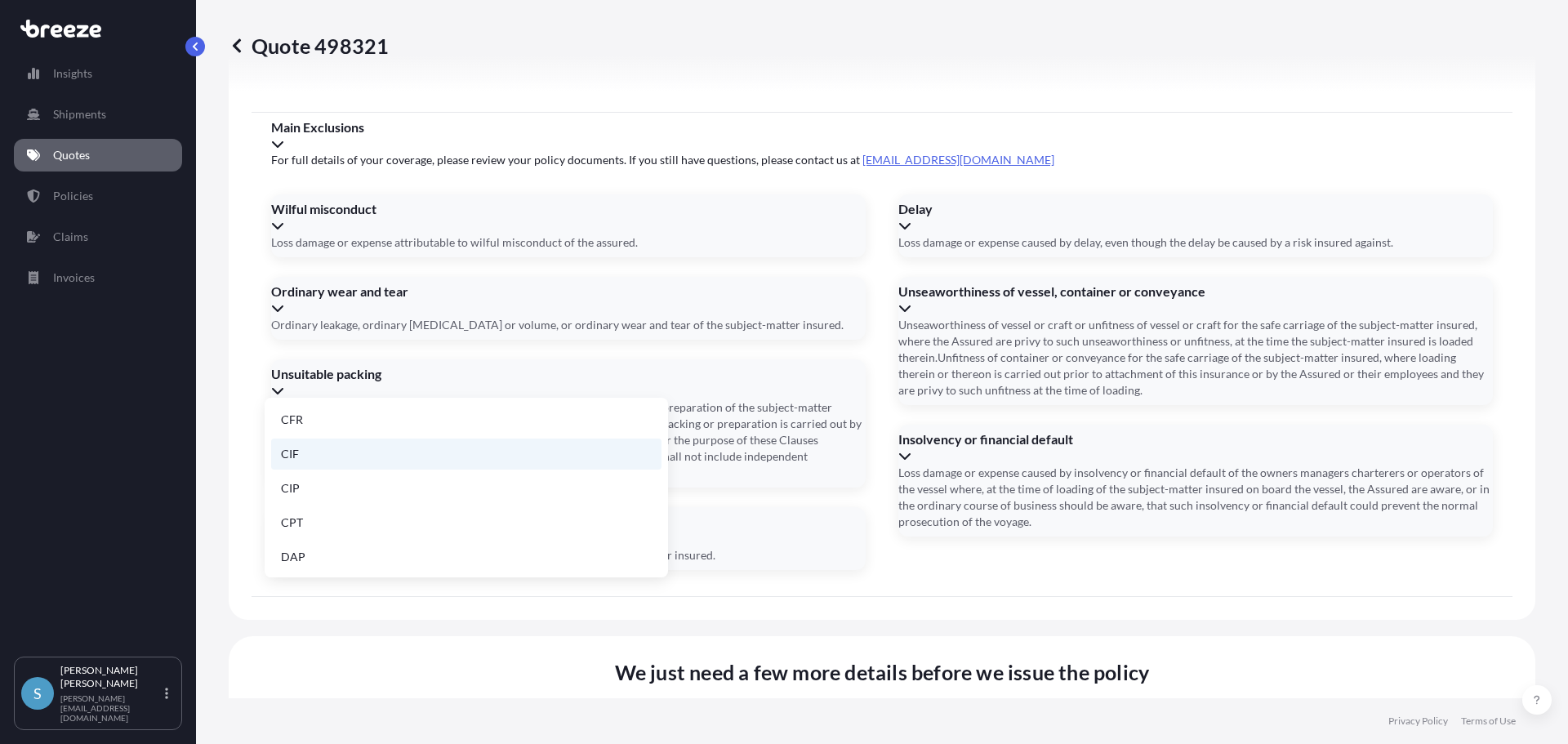
click at [298, 456] on li "CIF" at bounding box center [466, 454] width 390 height 31
type input "CIF"
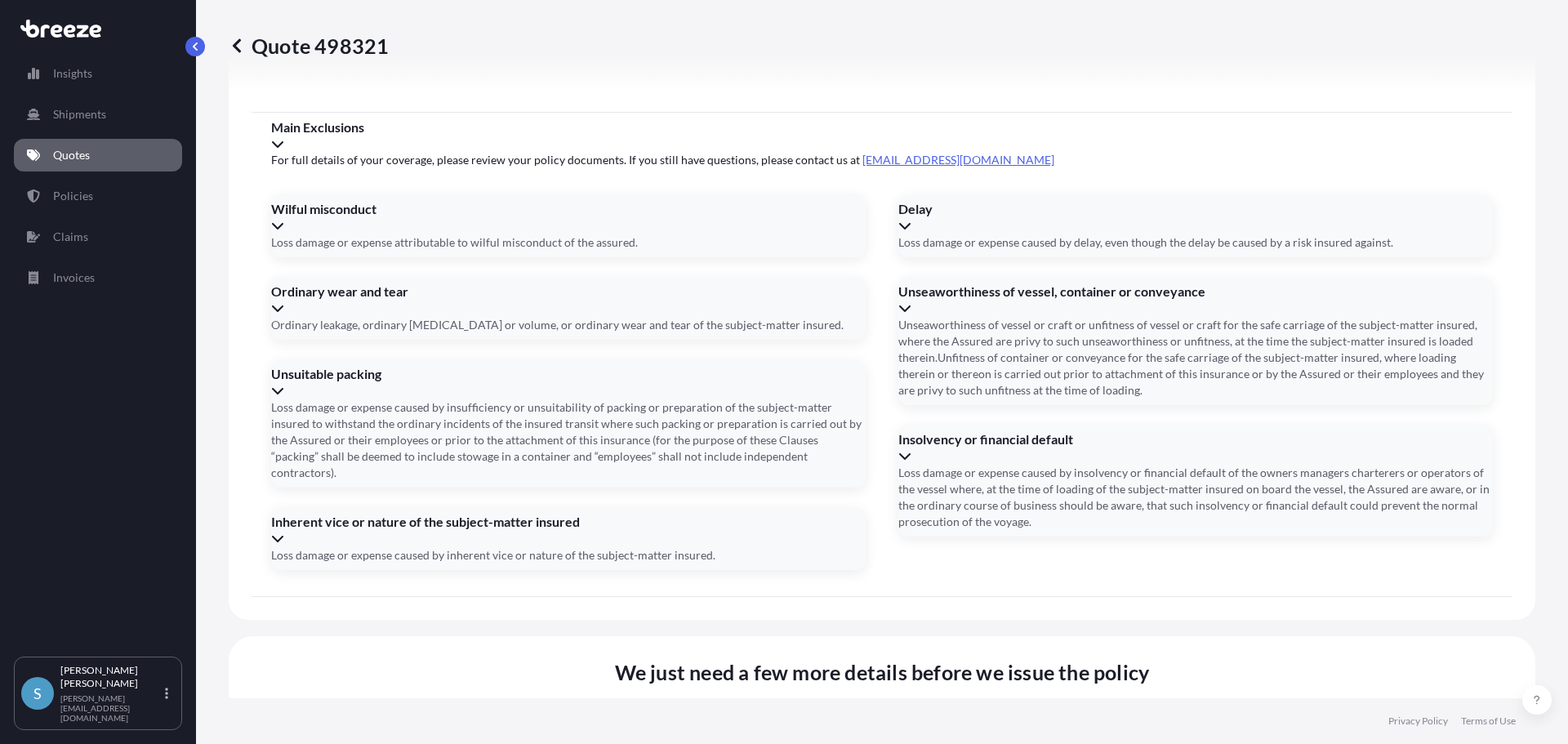
type input "Bulk Cargo"
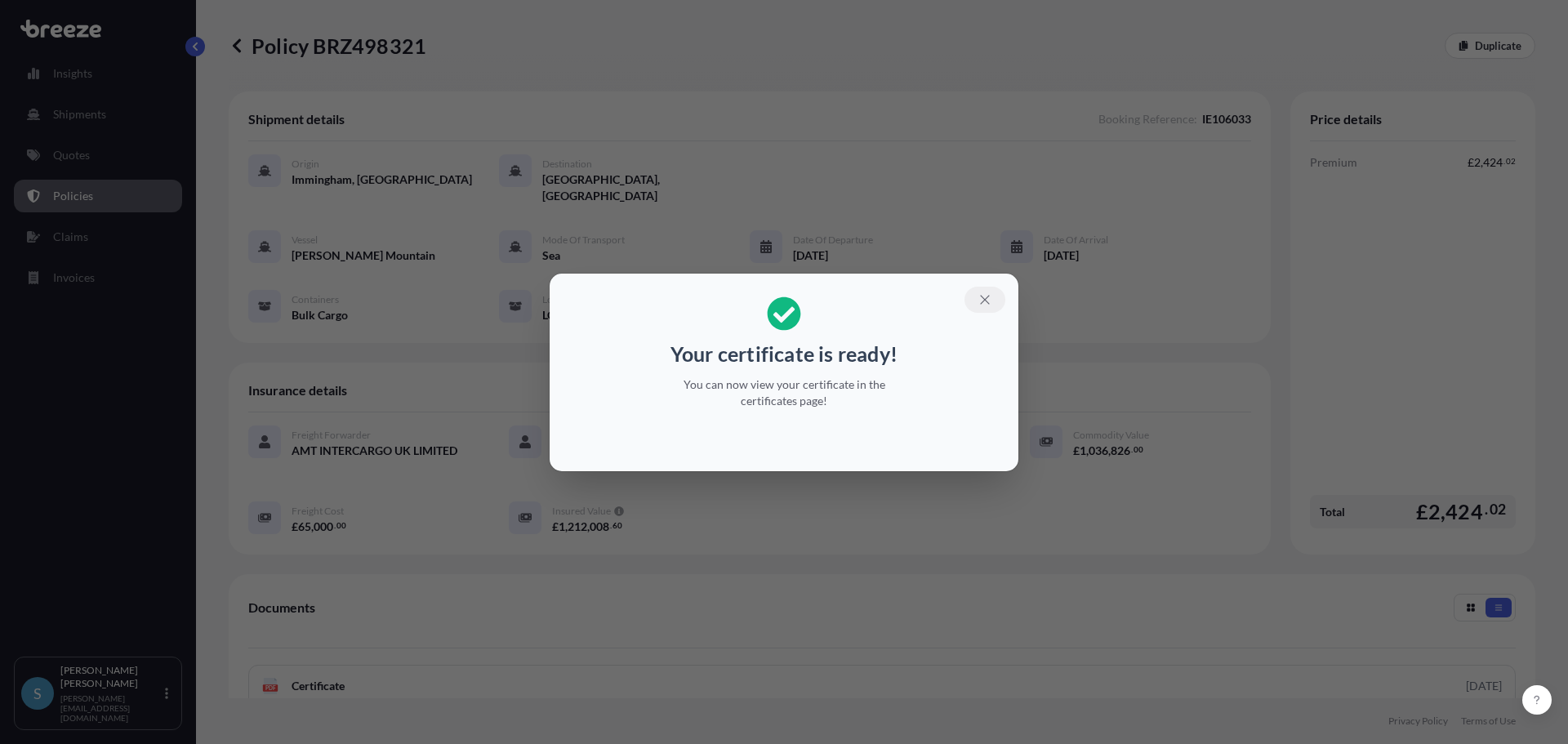
click at [989, 299] on icon "button" at bounding box center [985, 300] width 15 height 15
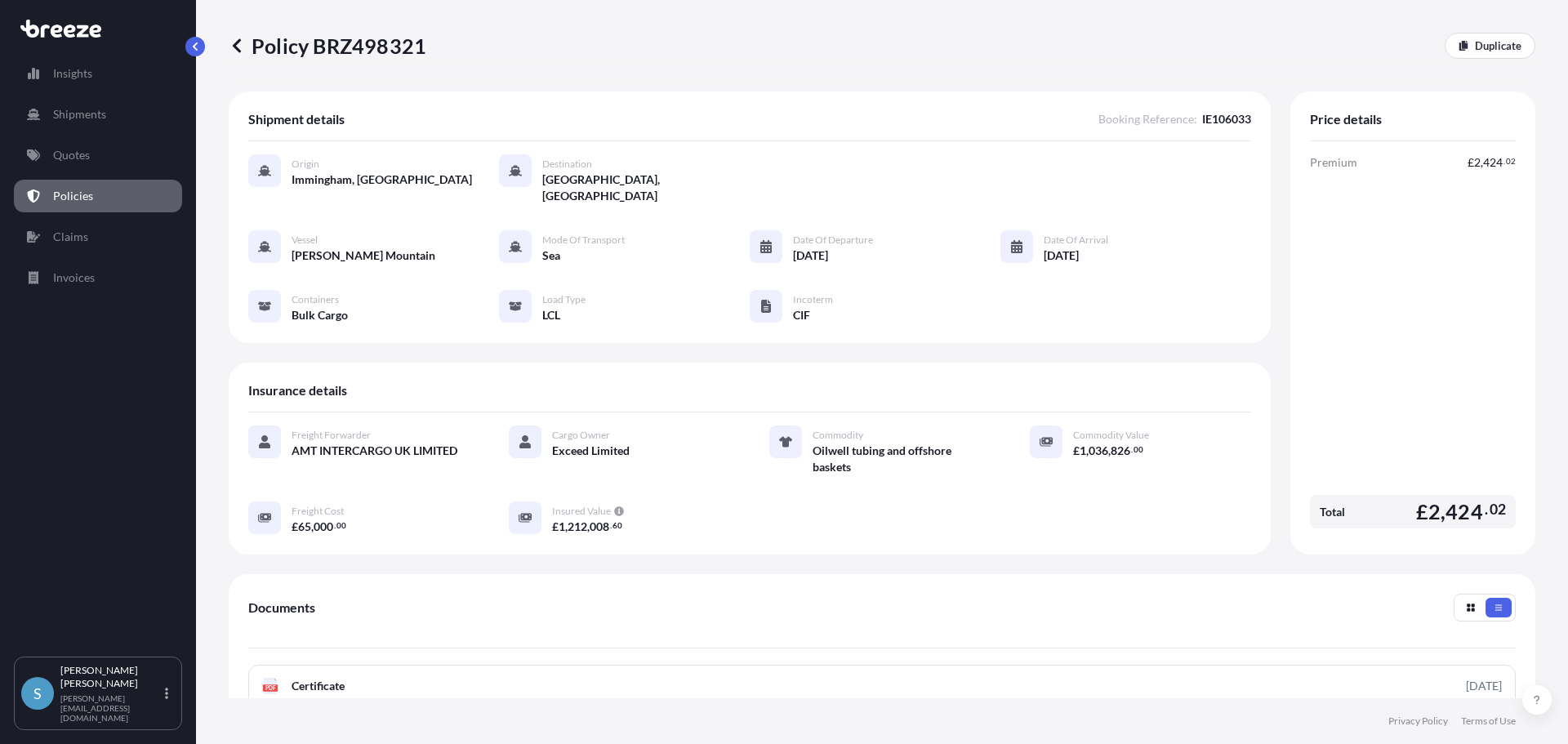
click at [79, 188] on p "Policies" at bounding box center [73, 196] width 40 height 16
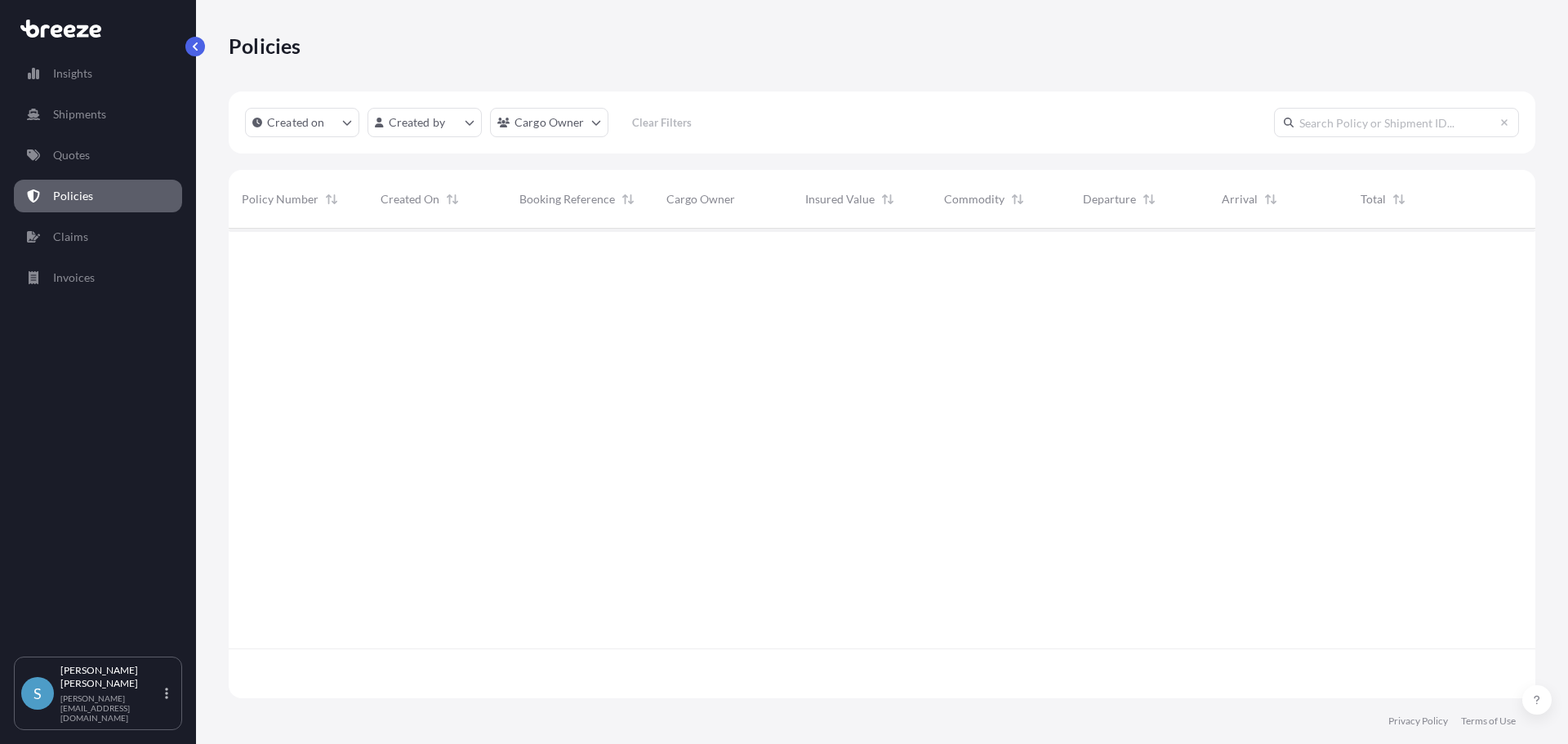
scroll to position [466, 1294]
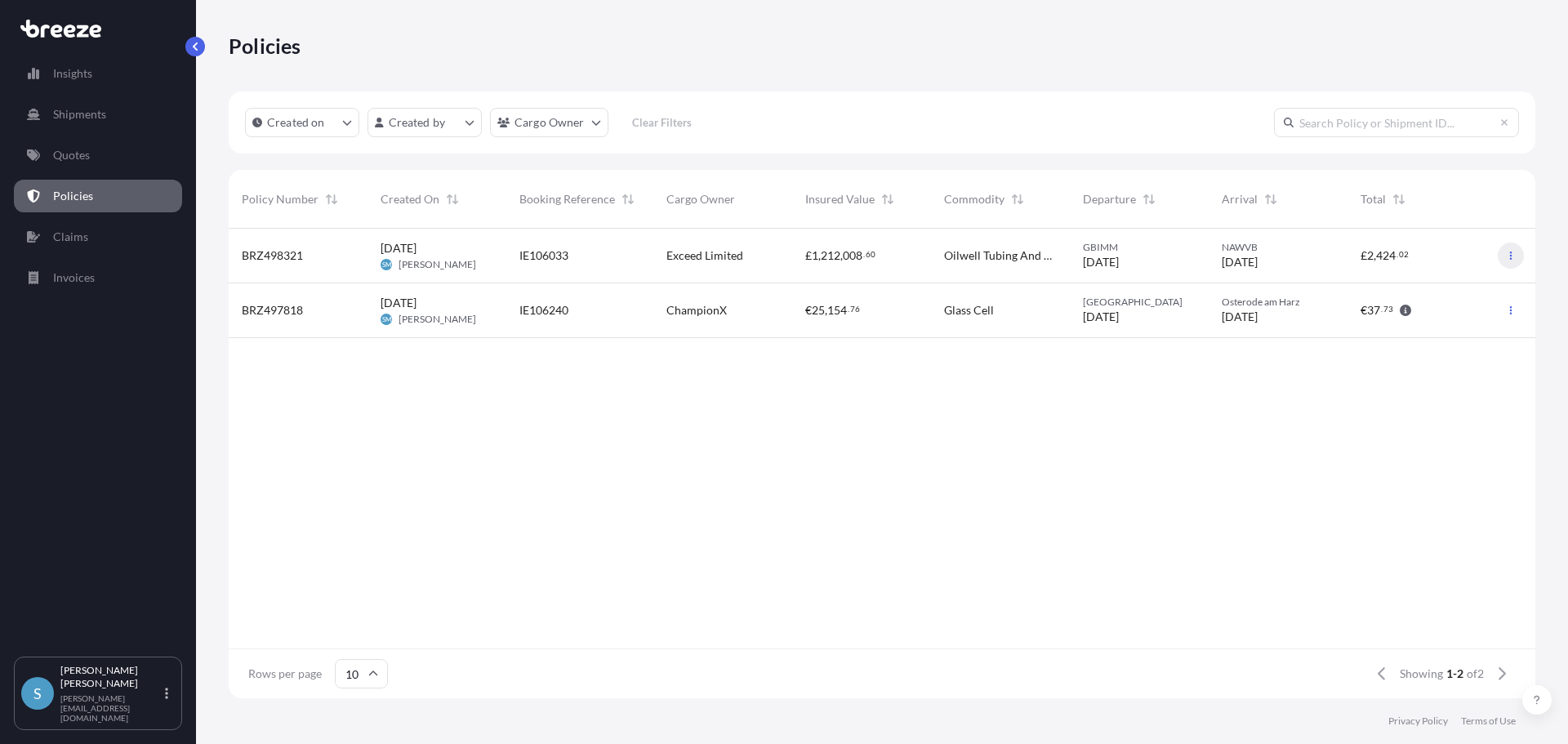
click at [1511, 259] on icon "button" at bounding box center [1511, 256] width 2 height 8
click at [1458, 286] on p "Download certificate" at bounding box center [1434, 288] width 107 height 16
